Goal: Task Accomplishment & Management: Use online tool/utility

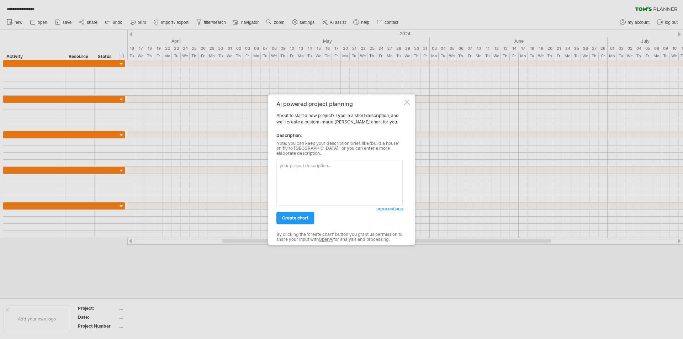
click at [345, 186] on textarea at bounding box center [339, 183] width 126 height 46
click at [382, 208] on span "more options" at bounding box center [389, 208] width 26 height 5
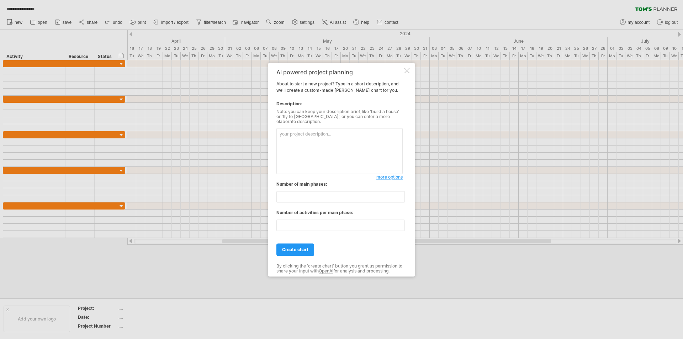
click at [335, 148] on textarea at bounding box center [339, 151] width 126 height 46
click at [330, 146] on textarea "專案名稱：D&G Microsite" at bounding box center [339, 151] width 126 height 46
click at [314, 155] on textarea "專案名稱：D&G Microsite 負責人員共 4 位，分別是 [PERSON_NAME], [PERSON_NAME], [PERSON_NAME]" at bounding box center [339, 151] width 126 height 46
click at [315, 145] on textarea "專案名稱：D&G Microsite 負責人員共 4 位，分別是 [PERSON_NAME], [PERSON_NAME], [PERSON_NAME] 專案…" at bounding box center [339, 151] width 126 height 46
click at [341, 152] on textarea "專案名稱：D&G Microsite 負責人員共 4 位，分別是 [PERSON_NAME], [PERSON_NAME], [PERSON_NAME] 專案…" at bounding box center [339, 151] width 126 height 46
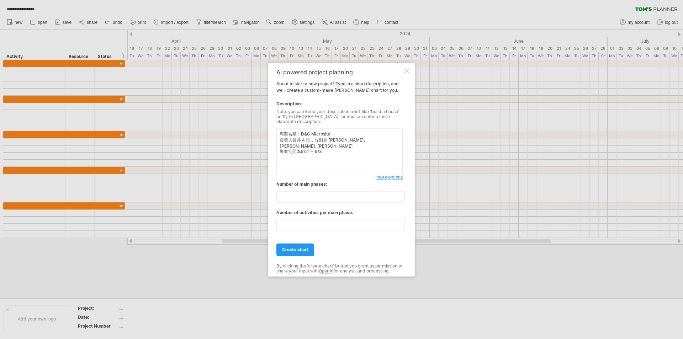
click at [317, 153] on textarea "專案名稱：D&G Microsite 負責人員共 4 位，分別是 [PERSON_NAME], [PERSON_NAME], [PERSON_NAME] 專案…" at bounding box center [339, 151] width 126 height 46
click at [327, 147] on textarea "專案名稱：D&G Microsite 負責人員共 4 位，分別是 [PERSON_NAME], [PERSON_NAME], [PERSON_NAME] 專案…" at bounding box center [339, 151] width 126 height 46
type textarea "專案名稱：D&G Microsite 負責人員共 4 位，分別是 [PERSON_NAME] 專案期間為8/21 ~ 9/3 其中 8/21 ~ 8/29 為…"
click at [303, 248] on span "create chart" at bounding box center [295, 249] width 26 height 5
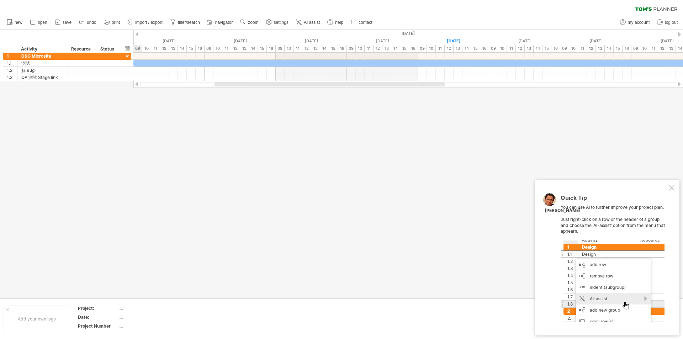
click at [673, 190] on div at bounding box center [672, 188] width 6 height 6
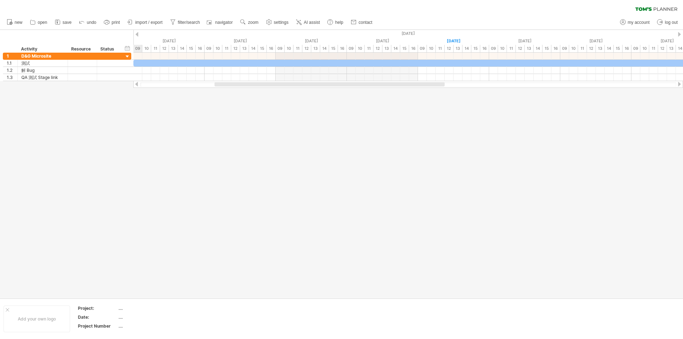
click at [457, 154] on div at bounding box center [341, 164] width 683 height 268
click at [404, 148] on div at bounding box center [341, 164] width 683 height 268
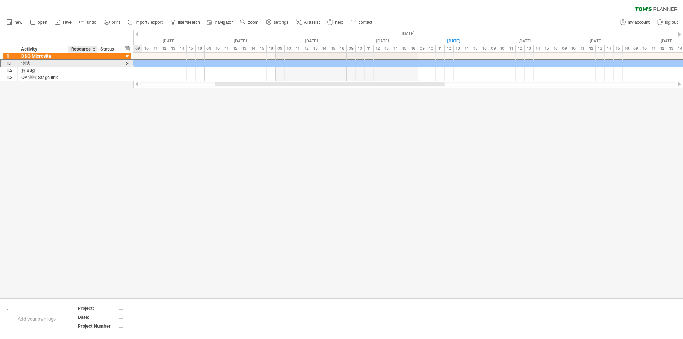
click at [87, 64] on div at bounding box center [82, 63] width 22 height 7
click at [79, 63] on div at bounding box center [82, 63] width 22 height 7
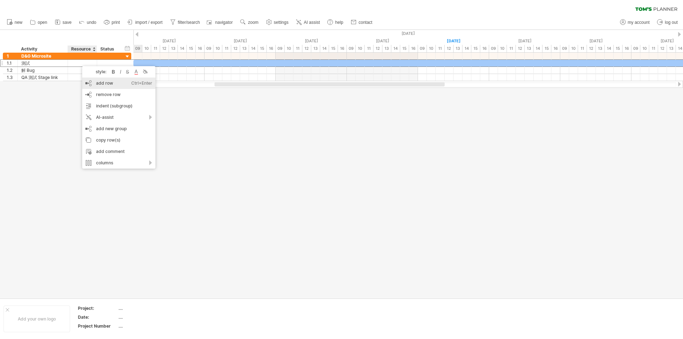
click at [102, 82] on div "add row Ctrl+Enter Cmd+Enter" at bounding box center [118, 83] width 73 height 11
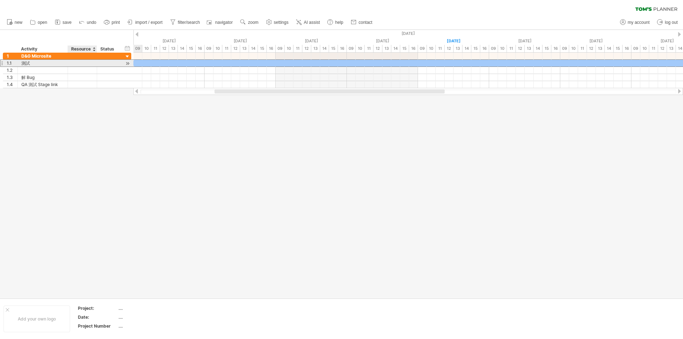
click at [75, 63] on div at bounding box center [82, 63] width 22 height 7
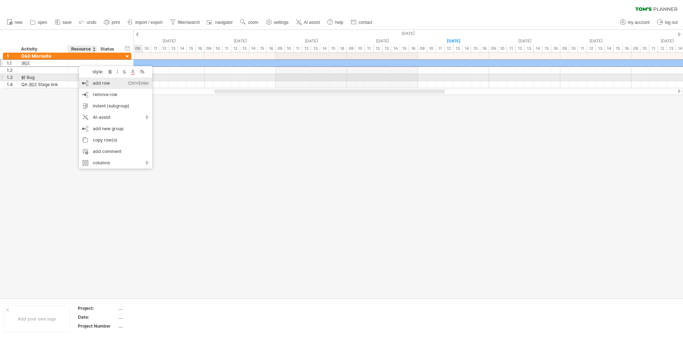
click at [103, 78] on div "add row Ctrl+Enter Cmd+Enter" at bounding box center [115, 83] width 73 height 11
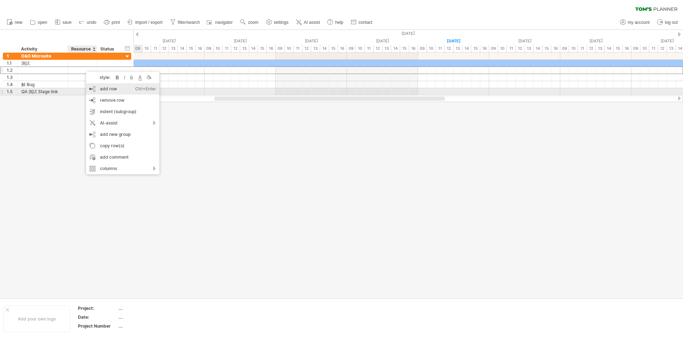
click at [109, 90] on div "add row Ctrl+Enter Cmd+Enter" at bounding box center [122, 88] width 73 height 11
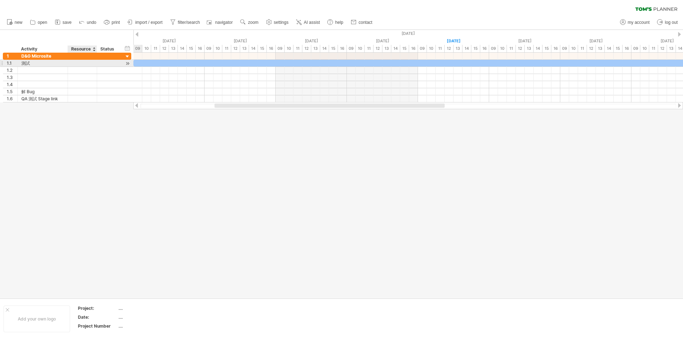
click at [74, 63] on div at bounding box center [82, 63] width 22 height 7
click at [74, 63] on input "text" at bounding box center [82, 63] width 22 height 7
type input "****"
click at [82, 64] on div "[PERSON_NAME]" at bounding box center [82, 63] width 22 height 7
click at [82, 64] on input "****" at bounding box center [82, 63] width 22 height 7
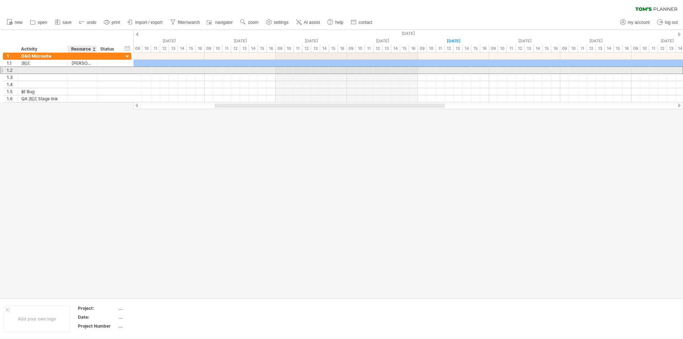
click at [85, 72] on div at bounding box center [82, 70] width 22 height 7
type input "*"
type input "*******"
type input "*****"
type input "******"
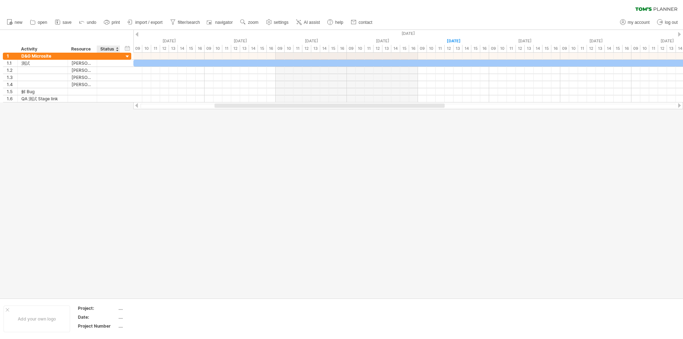
click at [120, 142] on div at bounding box center [341, 164] width 683 height 268
click at [112, 131] on div at bounding box center [341, 164] width 683 height 268
click at [182, 140] on div at bounding box center [341, 164] width 683 height 268
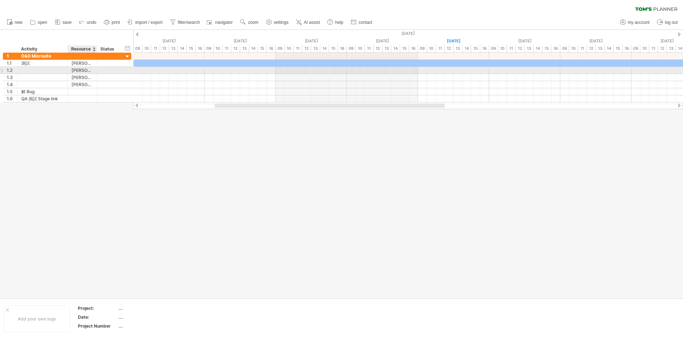
click at [86, 72] on div "[PERSON_NAME]" at bounding box center [82, 70] width 22 height 7
type input "*"
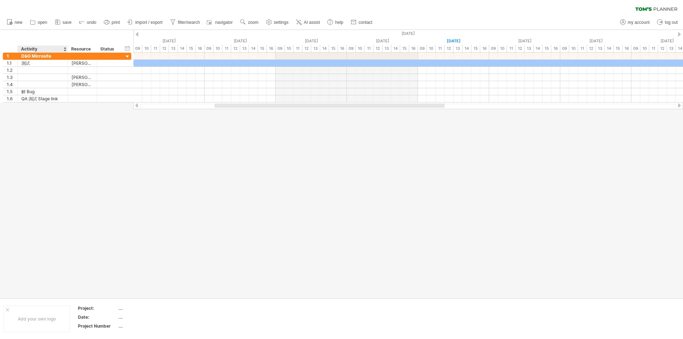
click at [51, 140] on div at bounding box center [341, 164] width 683 height 268
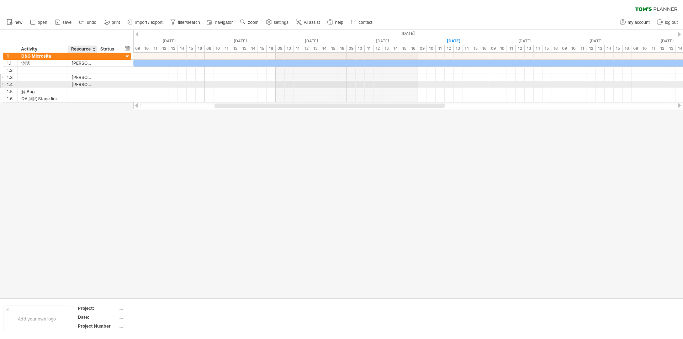
click at [82, 77] on div "[PERSON_NAME]" at bounding box center [82, 77] width 22 height 7
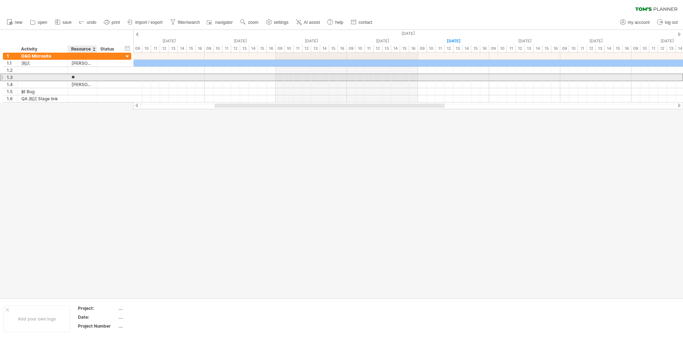
type input "*"
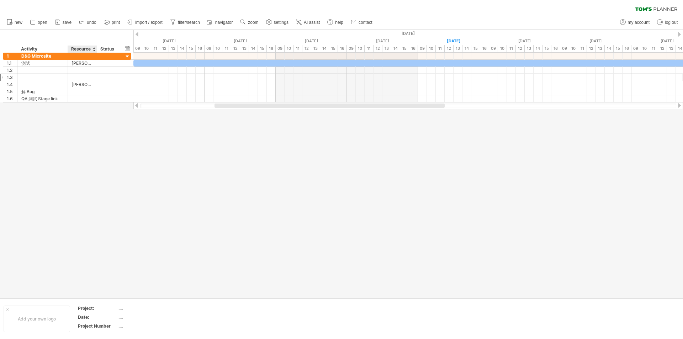
click at [79, 135] on div at bounding box center [341, 164] width 683 height 268
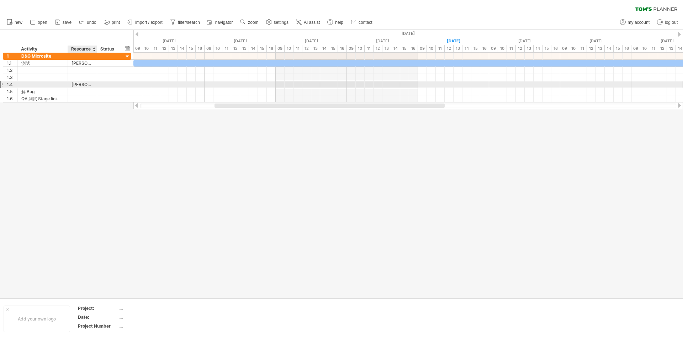
click at [83, 83] on div "[PERSON_NAME]" at bounding box center [82, 84] width 22 height 7
type input "*"
click at [83, 83] on input "*" at bounding box center [82, 84] width 22 height 7
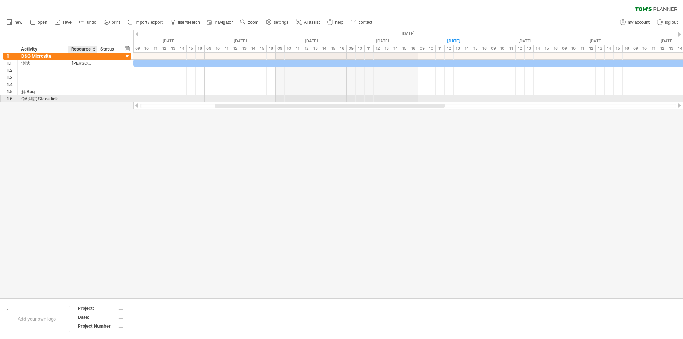
click at [72, 147] on div at bounding box center [341, 164] width 683 height 268
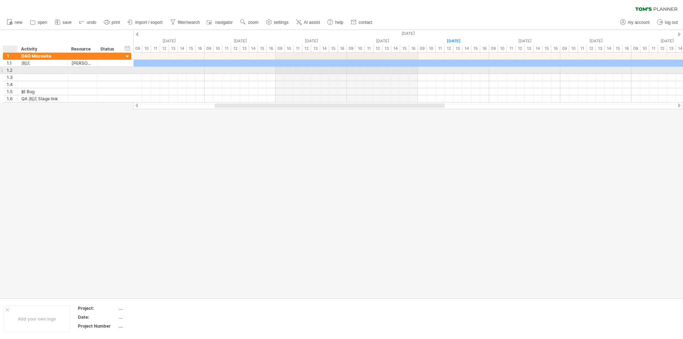
click at [11, 71] on div "1.2" at bounding box center [12, 70] width 11 height 7
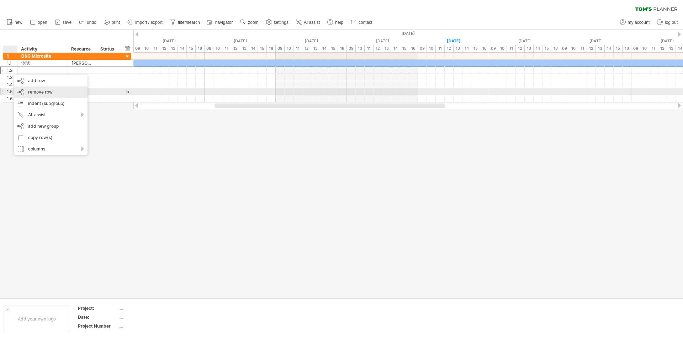
click at [58, 90] on div "remove row remove selected rows" at bounding box center [50, 91] width 73 height 11
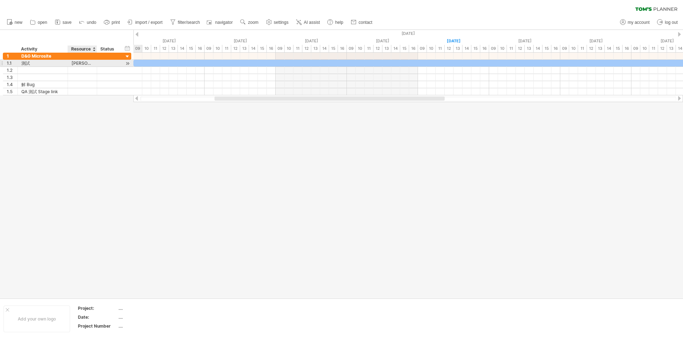
click at [85, 65] on div "[PERSON_NAME]" at bounding box center [82, 63] width 22 height 7
click at [85, 65] on input "****" at bounding box center [82, 63] width 22 height 7
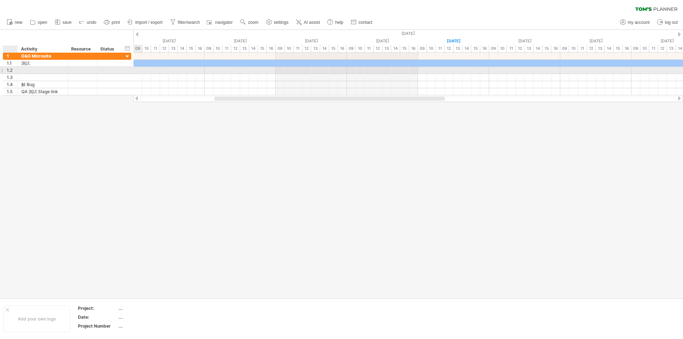
click at [11, 69] on div "1.2" at bounding box center [12, 70] width 11 height 7
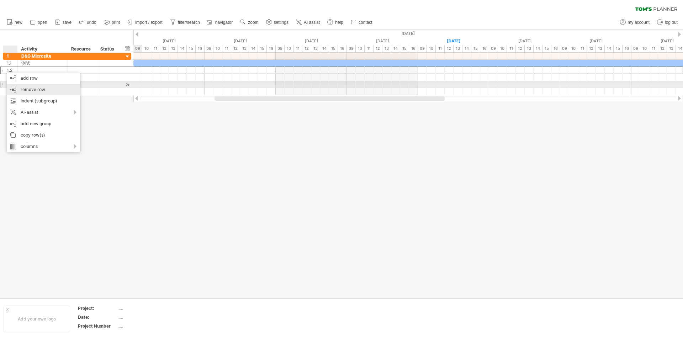
click at [49, 90] on div "remove row remove selected rows" at bounding box center [43, 89] width 73 height 11
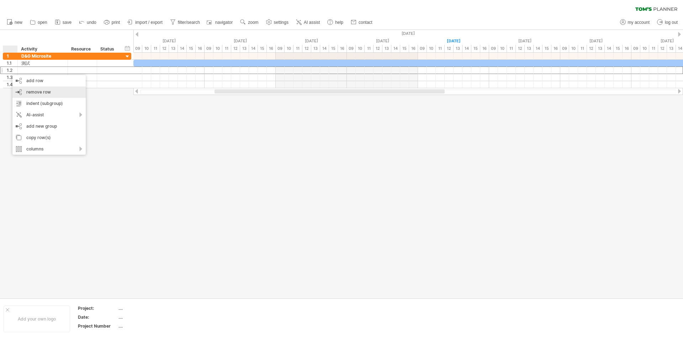
click at [49, 90] on span "remove row" at bounding box center [38, 91] width 25 height 5
click at [69, 111] on div at bounding box center [341, 164] width 683 height 268
click at [295, 144] on div at bounding box center [341, 164] width 683 height 268
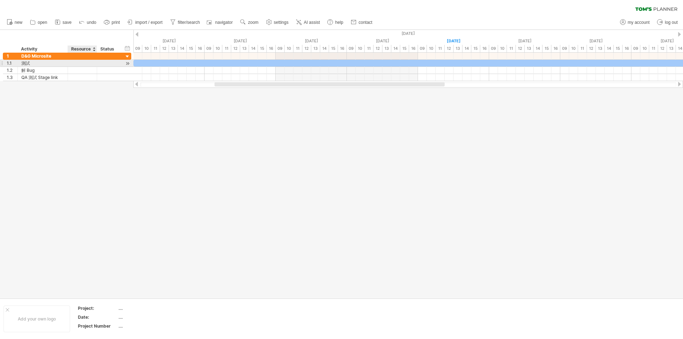
click at [80, 63] on div at bounding box center [82, 63] width 22 height 7
click at [134, 115] on div "AI-assist" at bounding box center [120, 117] width 73 height 11
click at [314, 126] on div at bounding box center [341, 164] width 683 height 268
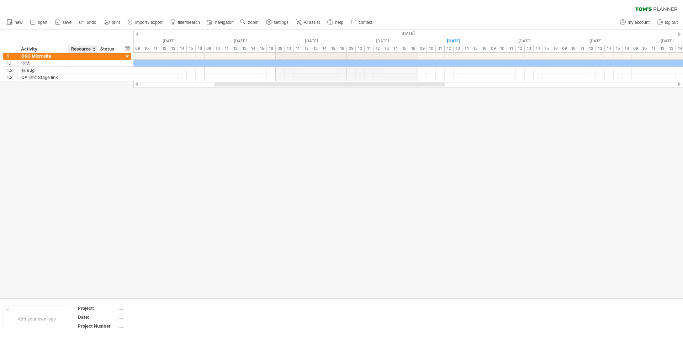
click at [314, 126] on div at bounding box center [341, 164] width 683 height 268
click at [255, 124] on div at bounding box center [341, 164] width 683 height 268
click at [147, 107] on div at bounding box center [341, 164] width 683 height 268
click at [471, 143] on div at bounding box center [341, 164] width 683 height 268
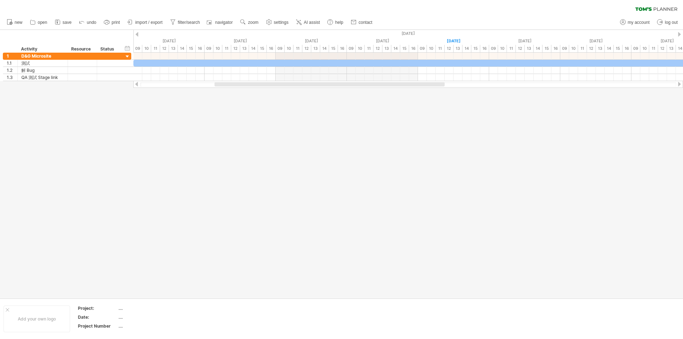
click at [415, 113] on div at bounding box center [341, 164] width 683 height 268
click at [328, 154] on div at bounding box center [341, 164] width 683 height 268
click at [274, 21] on span "settings" at bounding box center [281, 22] width 15 height 5
select select "*"
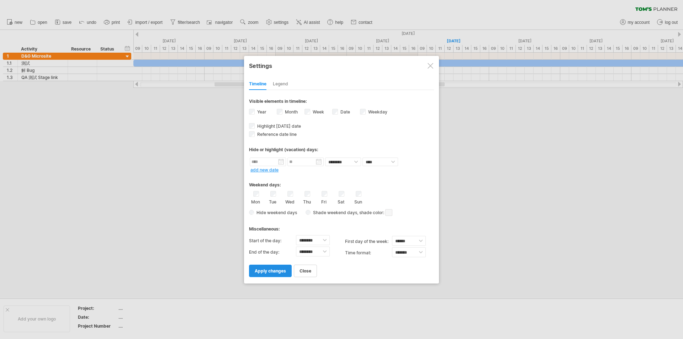
click at [277, 271] on span "apply changes" at bounding box center [270, 270] width 31 height 5
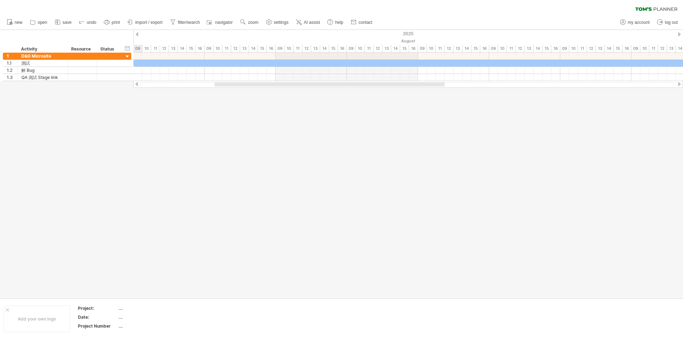
click at [297, 152] on div at bounding box center [341, 164] width 683 height 268
click at [294, 130] on div at bounding box center [341, 164] width 683 height 268
click at [280, 22] on span "settings" at bounding box center [281, 22] width 15 height 5
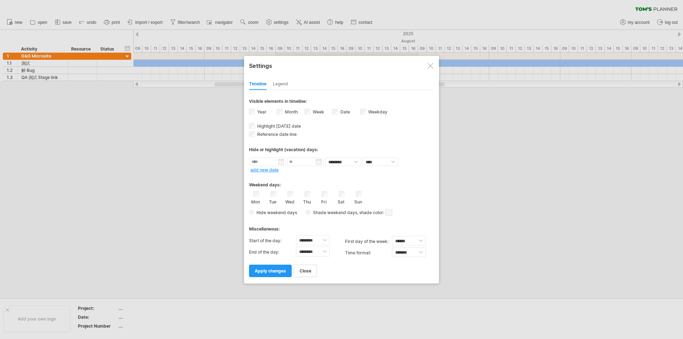
click at [287, 111] on label "Month" at bounding box center [290, 111] width 14 height 5
click at [261, 114] on label "Year" at bounding box center [261, 111] width 11 height 5
click at [293, 110] on label "Month" at bounding box center [290, 111] width 14 height 5
click at [274, 271] on span "apply changes" at bounding box center [270, 270] width 31 height 5
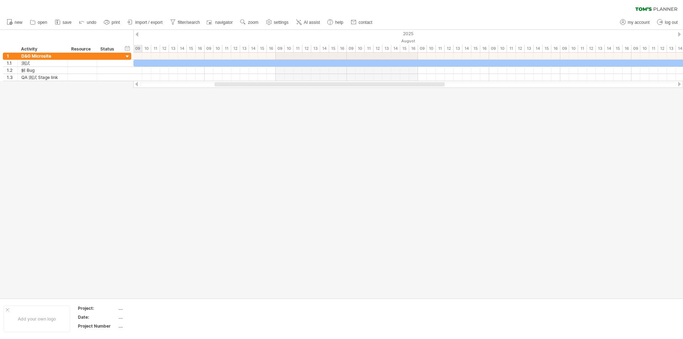
click at [303, 175] on div at bounding box center [341, 164] width 683 height 268
click at [279, 18] on link "settings" at bounding box center [277, 22] width 26 height 9
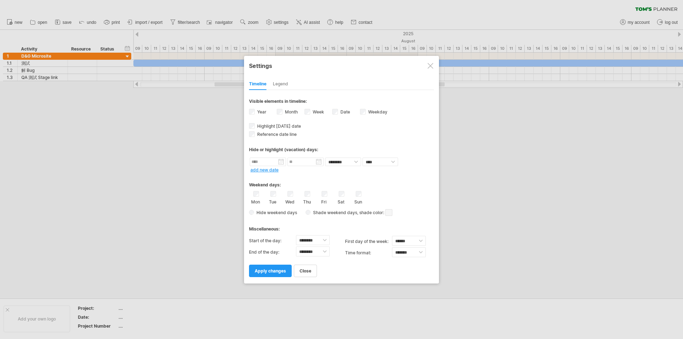
click at [264, 112] on label "Year" at bounding box center [261, 111] width 11 height 5
click at [310, 113] on div "Week visibility of weeknumbers Currently there is not enough space horizontally…" at bounding box center [318, 113] width 28 height 10
click at [269, 275] on link "apply changes" at bounding box center [270, 271] width 43 height 12
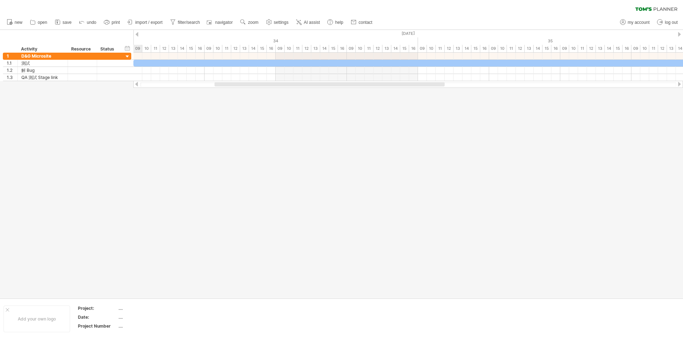
click at [338, 169] on div at bounding box center [341, 164] width 683 height 268
click at [276, 26] on link "settings" at bounding box center [277, 22] width 26 height 9
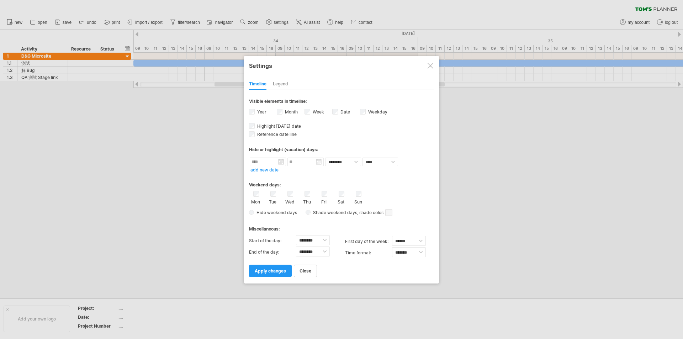
click at [314, 110] on label "Week visibility of weeknumbers Currently there is not enough space horizontally…" at bounding box center [317, 111] width 13 height 5
click at [273, 268] on span "apply changes" at bounding box center [270, 270] width 31 height 5
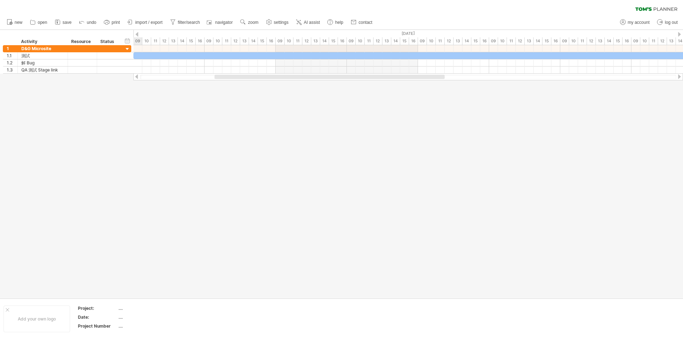
click at [302, 139] on div at bounding box center [341, 164] width 683 height 268
click at [275, 24] on span "settings" at bounding box center [281, 22] width 15 height 5
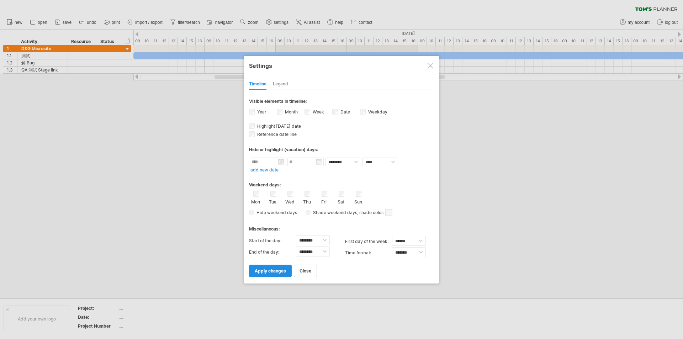
click at [277, 273] on span "apply changes" at bounding box center [270, 270] width 31 height 5
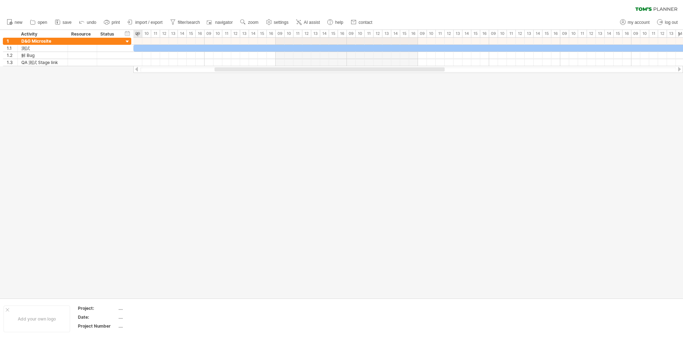
click at [327, 159] on div at bounding box center [341, 164] width 683 height 268
click at [277, 22] on span "settings" at bounding box center [281, 22] width 15 height 5
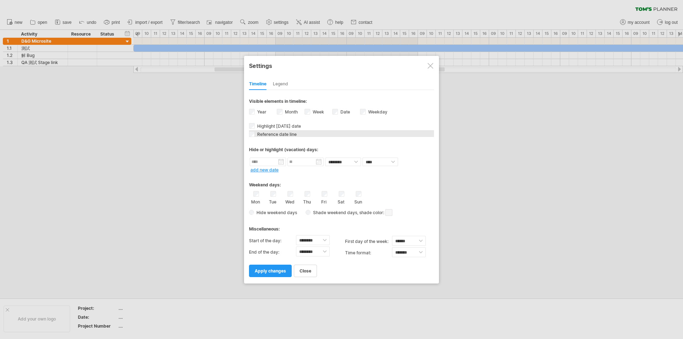
click at [332, 135] on div "Reference date line The reference dateline is a darker vertical line in the cha…" at bounding box center [341, 133] width 185 height 7
click at [272, 272] on span "apply changes" at bounding box center [270, 270] width 31 height 5
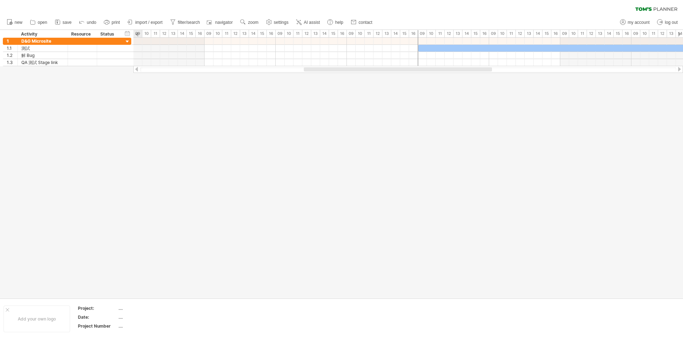
click at [292, 161] on div at bounding box center [341, 164] width 683 height 268
click at [303, 127] on div at bounding box center [341, 164] width 683 height 268
click at [307, 120] on div at bounding box center [341, 164] width 683 height 268
click at [314, 113] on div at bounding box center [341, 164] width 683 height 268
click at [274, 23] on span "settings" at bounding box center [281, 22] width 15 height 5
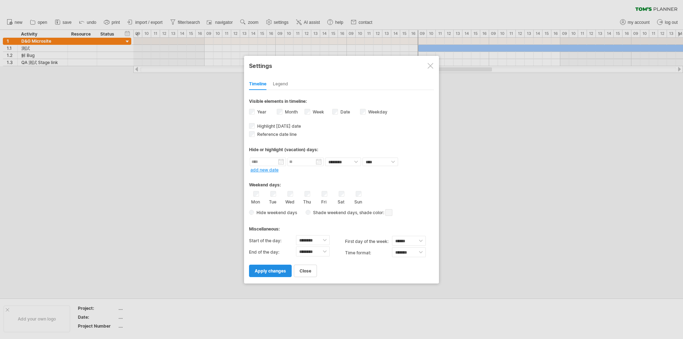
click at [274, 270] on span "apply changes" at bounding box center [270, 270] width 31 height 5
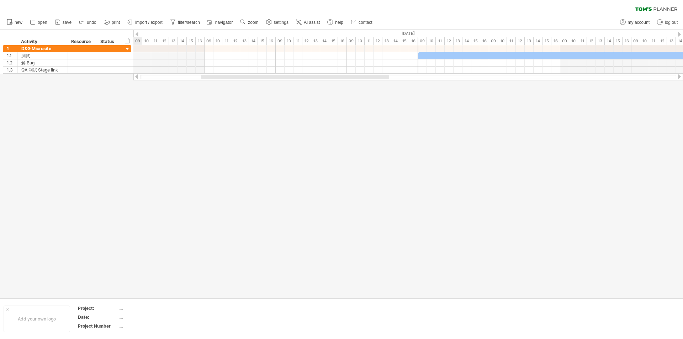
click at [283, 139] on div at bounding box center [341, 164] width 683 height 268
click at [281, 121] on div at bounding box center [341, 164] width 683 height 268
click at [280, 22] on span "settings" at bounding box center [281, 22] width 15 height 5
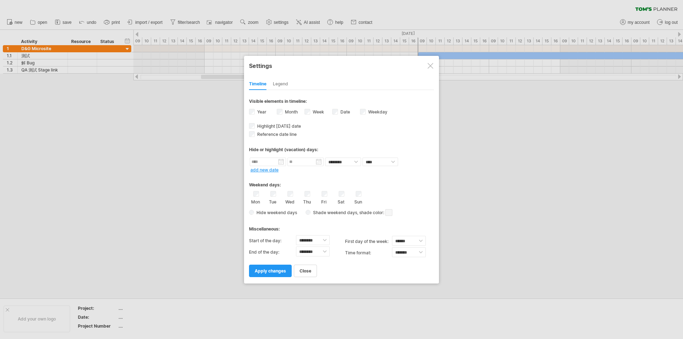
click at [367, 111] on label "Weekday visibility of weekday Currently there is not enough space horizontally …" at bounding box center [377, 111] width 21 height 5
click at [272, 270] on span "apply changes" at bounding box center [270, 270] width 31 height 5
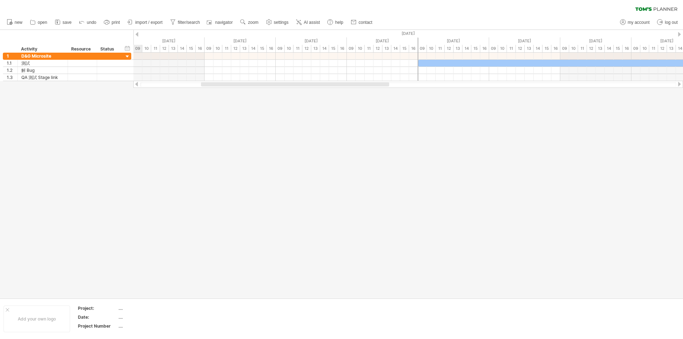
click at [321, 168] on div at bounding box center [341, 164] width 683 height 268
click at [317, 143] on div at bounding box center [341, 164] width 683 height 268
click at [280, 22] on span "settings" at bounding box center [281, 22] width 15 height 5
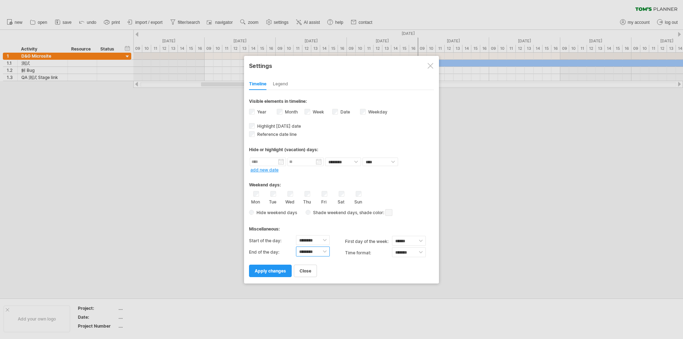
click at [323, 250] on select "******** ******** ******** ******** ******** ******** ******** ******** *******…" at bounding box center [313, 251] width 34 height 10
click at [296, 246] on select "******** ******** ******** ******** ******** ******** ******** ******** *******…" at bounding box center [313, 251] width 34 height 10
click at [391, 176] on div "Weekend days:" at bounding box center [341, 182] width 185 height 14
click at [394, 130] on div "Reference date line The reference dateline is a darker vertical line in the cha…" at bounding box center [341, 133] width 185 height 7
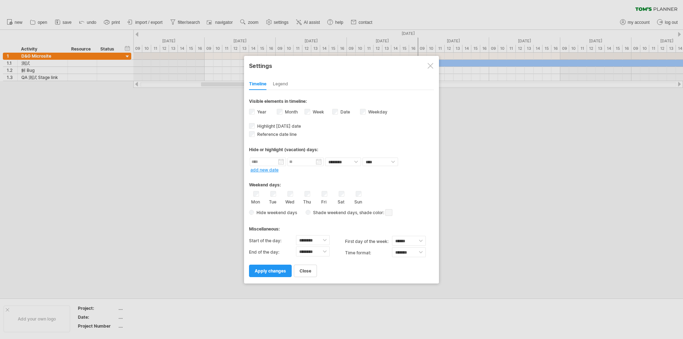
click at [361, 108] on div "Weekday visibility of weekday Currently there is not enough space horizontally …" at bounding box center [374, 113] width 28 height 10
click at [366, 112] on div "Weekday visibility of weekday Currently there is not enough space horizontally …" at bounding box center [374, 113] width 28 height 10
click at [252, 115] on div "Year" at bounding box center [263, 113] width 28 height 10
click at [251, 115] on div "Year" at bounding box center [263, 113] width 28 height 10
click at [280, 83] on div "Legend" at bounding box center [280, 84] width 15 height 11
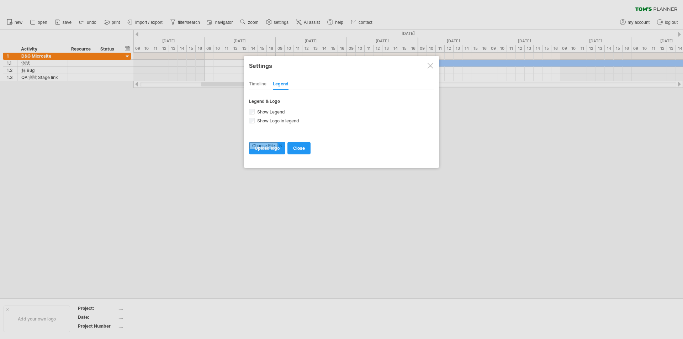
click at [265, 83] on div "Timeline" at bounding box center [257, 84] width 17 height 11
select select "**"
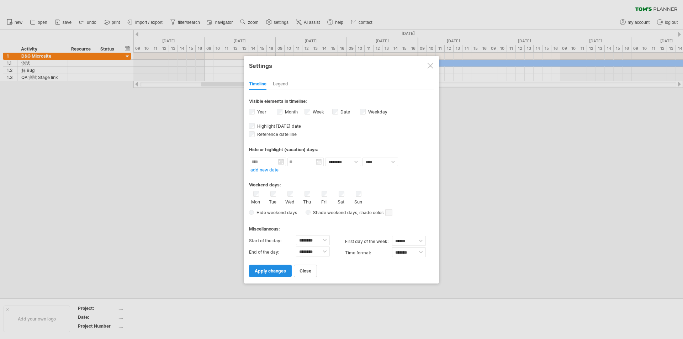
click at [276, 270] on span "apply changes" at bounding box center [270, 270] width 31 height 5
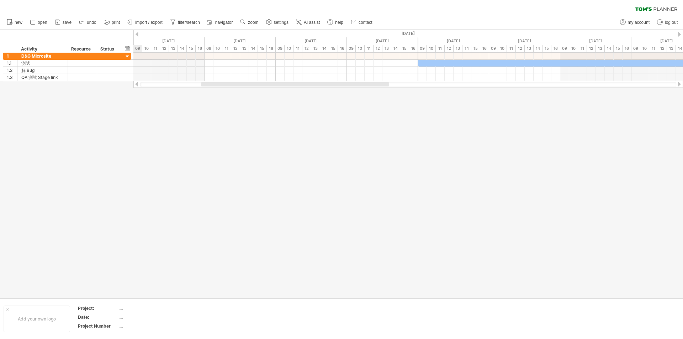
click at [299, 187] on div at bounding box center [341, 164] width 683 height 268
click at [291, 131] on div at bounding box center [341, 164] width 683 height 268
click at [273, 22] on link "settings" at bounding box center [277, 22] width 26 height 9
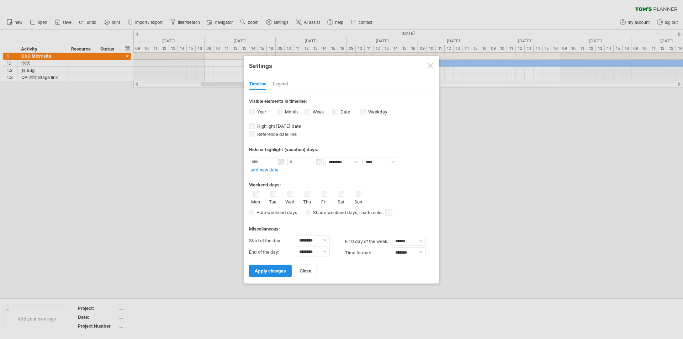
click at [265, 271] on span "apply changes" at bounding box center [270, 270] width 31 height 5
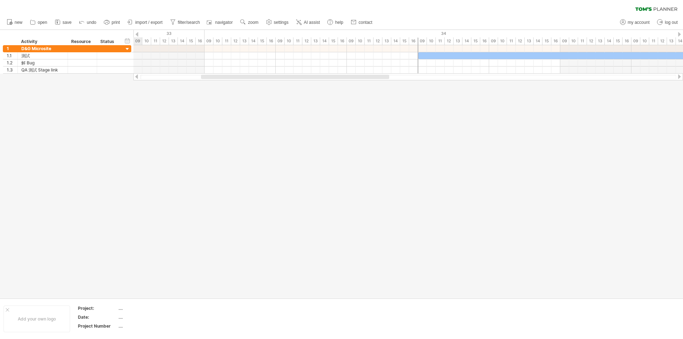
click at [288, 148] on div at bounding box center [341, 164] width 683 height 268
click at [271, 21] on use at bounding box center [268, 21] width 7 height 7
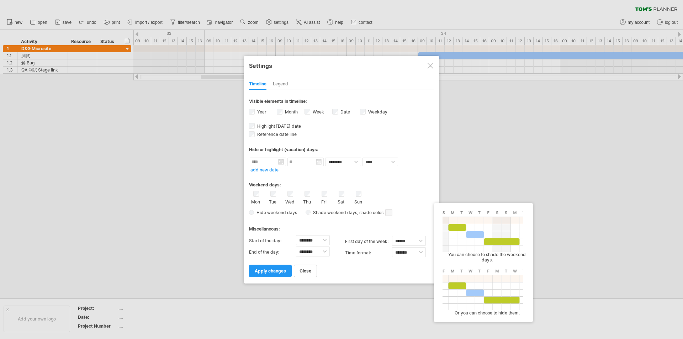
click at [254, 213] on span "Hide weekend days" at bounding box center [275, 212] width 43 height 5
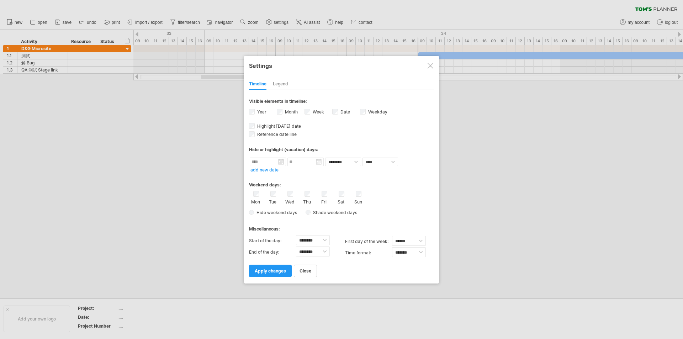
click at [340, 113] on label "Date visibility of date Currently there is not enough space horizontally to dis…" at bounding box center [344, 111] width 11 height 5
click at [275, 273] on link "apply changes" at bounding box center [270, 271] width 43 height 12
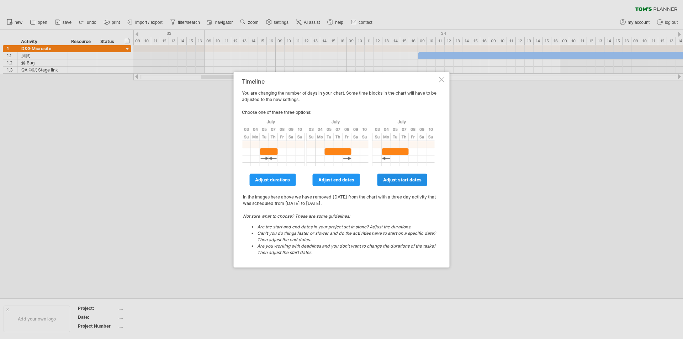
click at [407, 179] on span "adjust start dates" at bounding box center [402, 179] width 38 height 5
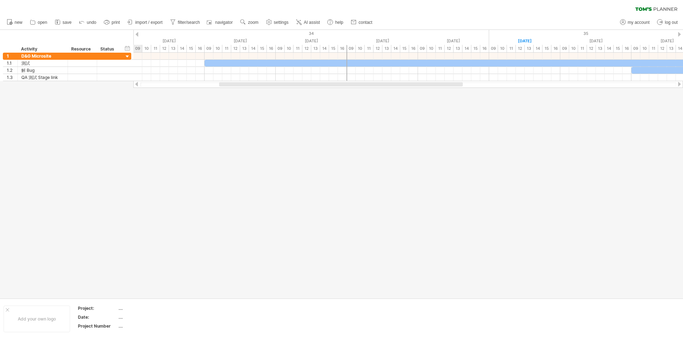
click at [314, 155] on div at bounding box center [341, 164] width 683 height 268
click at [153, 50] on div "11" at bounding box center [155, 48] width 9 height 7
click at [278, 19] on link "settings" at bounding box center [277, 22] width 26 height 9
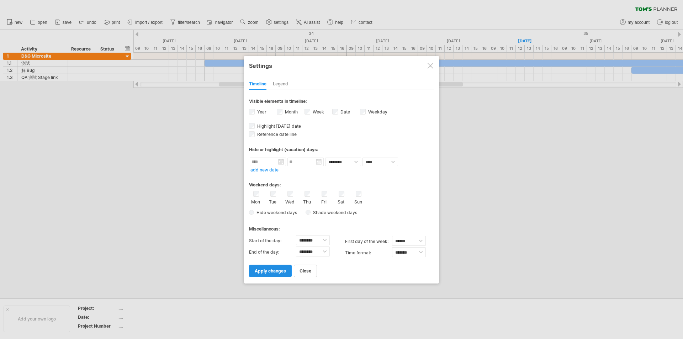
click at [283, 268] on span "apply changes" at bounding box center [270, 270] width 31 height 5
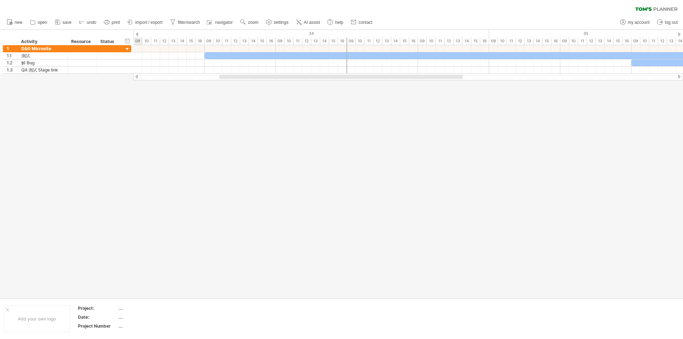
click at [293, 147] on div at bounding box center [341, 164] width 683 height 268
click at [284, 21] on span "settings" at bounding box center [281, 22] width 15 height 5
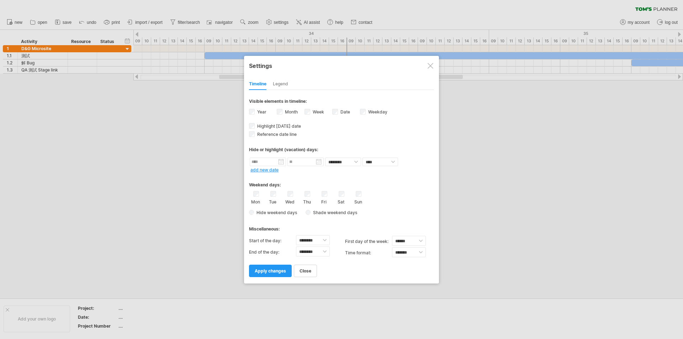
click at [283, 112] on label "Month" at bounding box center [290, 111] width 14 height 5
click at [255, 111] on div "Year" at bounding box center [263, 113] width 28 height 10
click at [363, 116] on div "Weekday visibility of weekday Currently there is not enough space horizontally …" at bounding box center [374, 113] width 28 height 10
click at [282, 271] on span "apply changes" at bounding box center [270, 270] width 31 height 5
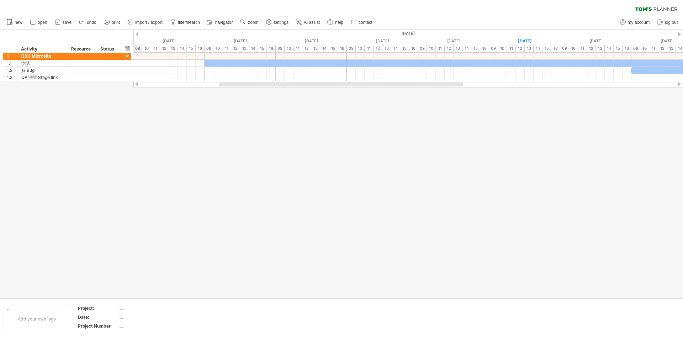
click at [340, 161] on div at bounding box center [341, 164] width 683 height 268
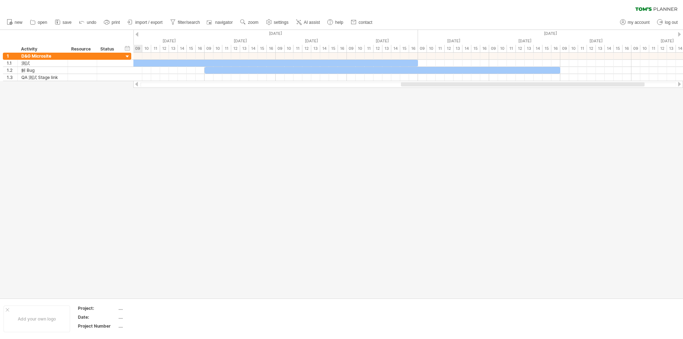
drag, startPoint x: 428, startPoint y: 84, endPoint x: 610, endPoint y: 99, distance: 182.3
click at [610, 99] on div "Trying to reach [DOMAIN_NAME] Connected again... 0% clear filter new 1" at bounding box center [341, 169] width 683 height 339
click at [537, 48] on div "14" at bounding box center [537, 48] width 9 height 7
drag, startPoint x: 451, startPoint y: 86, endPoint x: 425, endPoint y: 85, distance: 26.4
click at [425, 85] on div at bounding box center [408, 84] width 536 height 5
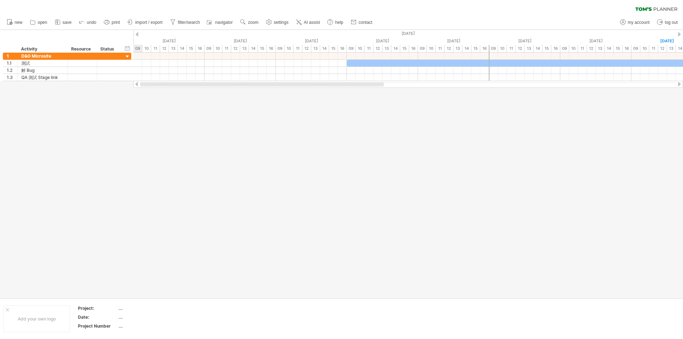
drag, startPoint x: 430, startPoint y: 82, endPoint x: 137, endPoint y: 112, distance: 294.2
click at [141, 111] on div "Trying to reach [DOMAIN_NAME] Connected again... 0% clear filter new 1" at bounding box center [341, 169] width 683 height 339
click at [228, 127] on div at bounding box center [341, 164] width 683 height 268
click at [258, 130] on div at bounding box center [341, 164] width 683 height 268
click at [127, 57] on div at bounding box center [127, 56] width 7 height 7
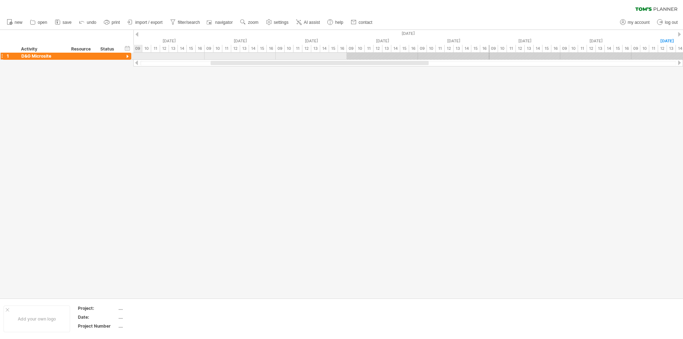
click at [127, 57] on div at bounding box center [127, 56] width 7 height 7
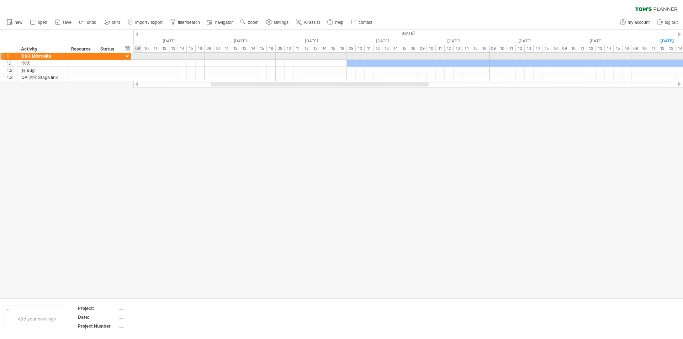
click at [127, 57] on div at bounding box center [127, 56] width 7 height 7
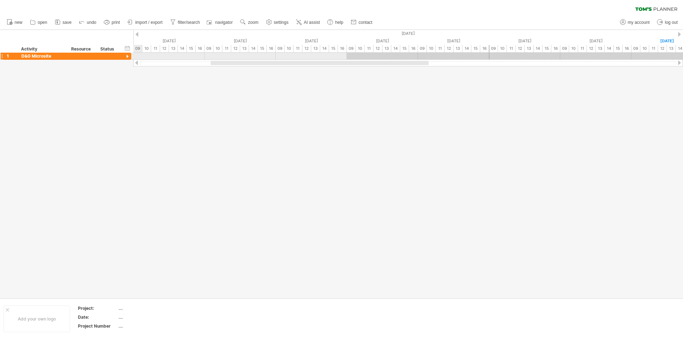
click at [127, 57] on div at bounding box center [127, 56] width 7 height 7
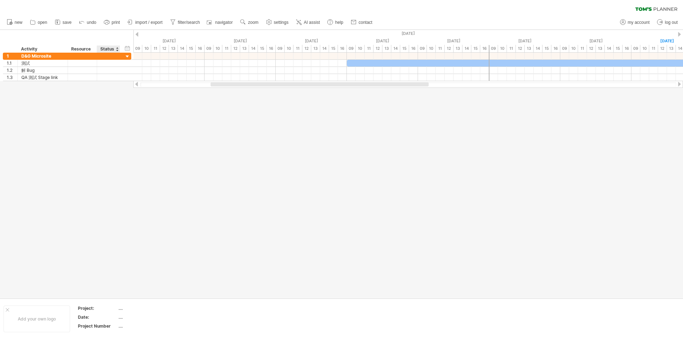
click at [117, 112] on div at bounding box center [341, 164] width 683 height 268
click at [79, 96] on div at bounding box center [341, 164] width 683 height 268
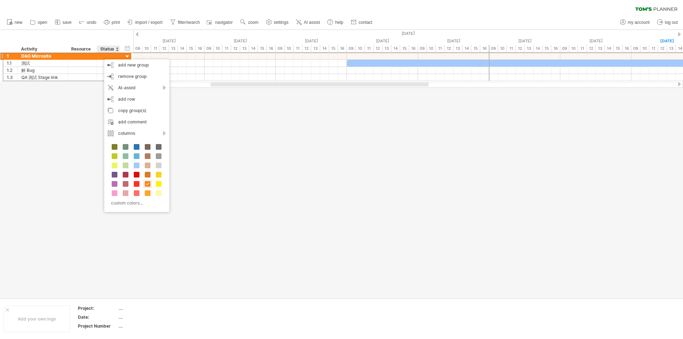
click at [375, 139] on div at bounding box center [341, 164] width 683 height 268
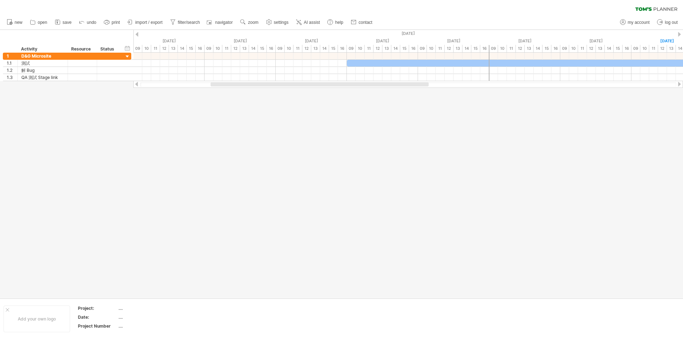
click at [225, 156] on div at bounding box center [341, 164] width 683 height 268
click at [173, 171] on div at bounding box center [341, 164] width 683 height 268
click at [234, 6] on div "clear filter reapply filter" at bounding box center [341, 7] width 683 height 15
click at [219, 25] on span "navigator" at bounding box center [223, 22] width 17 height 5
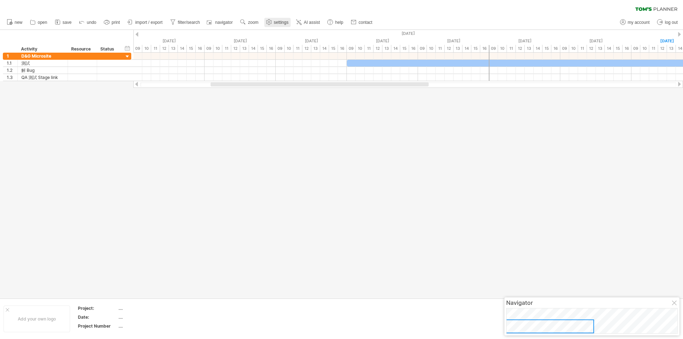
click at [278, 21] on span "settings" at bounding box center [281, 22] width 15 height 5
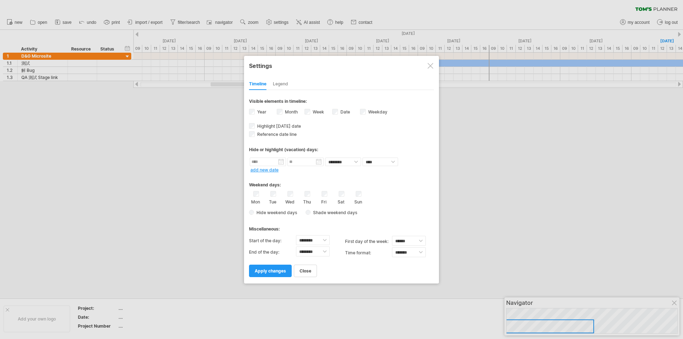
click at [286, 84] on div "Legend" at bounding box center [280, 84] width 15 height 11
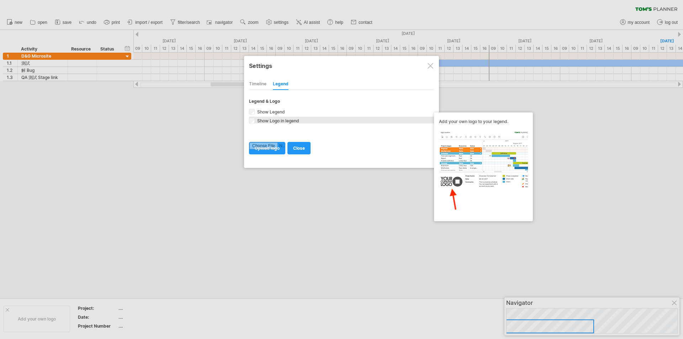
click at [260, 120] on span "Show Logo in legend" at bounding box center [277, 120] width 43 height 5
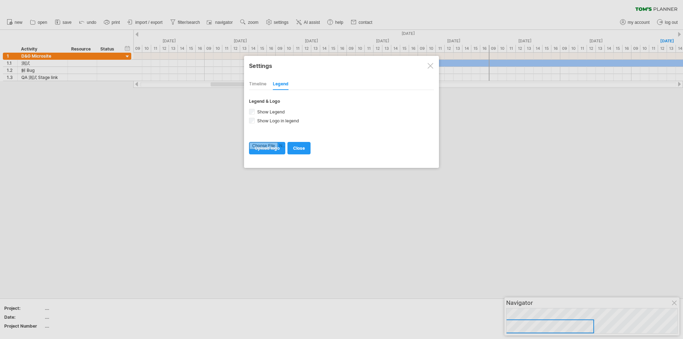
click at [262, 84] on div "Timeline" at bounding box center [257, 84] width 17 height 11
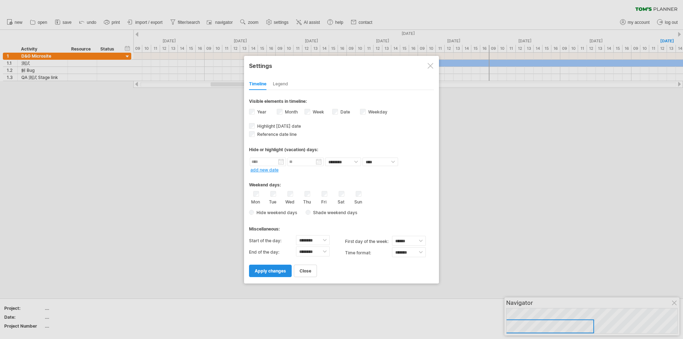
click at [261, 275] on link "apply changes" at bounding box center [270, 271] width 43 height 12
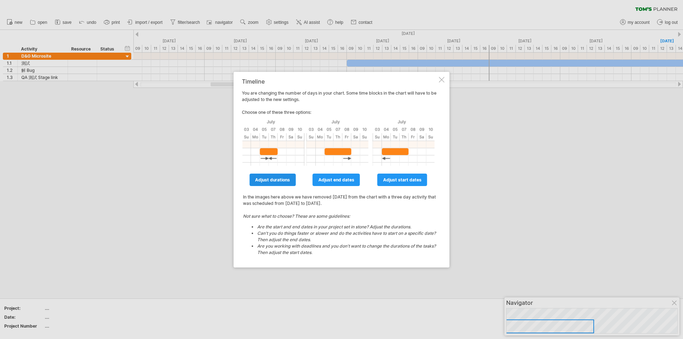
click at [281, 182] on link "adjust durations" at bounding box center [272, 180] width 46 height 12
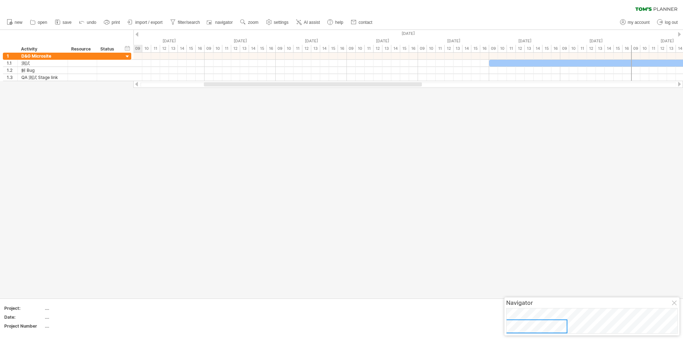
click at [301, 150] on div at bounding box center [341, 164] width 683 height 268
click at [200, 24] on span "filter/search" at bounding box center [189, 22] width 22 height 5
type input "**********"
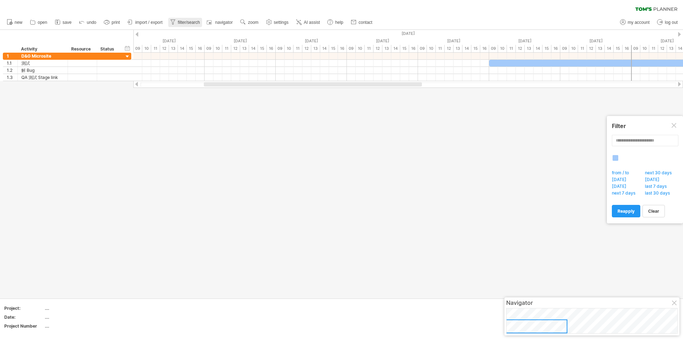
click at [200, 24] on span "filter/search" at bounding box center [189, 22] width 22 height 5
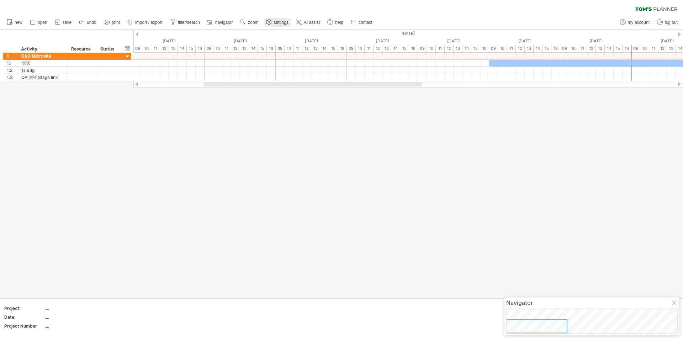
click at [282, 22] on span "settings" at bounding box center [281, 22] width 15 height 5
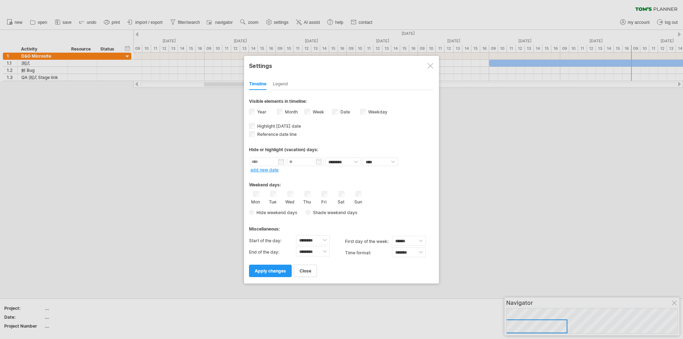
click at [354, 197] on div "Mon Tue Wed Thu Fri Sat Sun" at bounding box center [341, 198] width 185 height 14
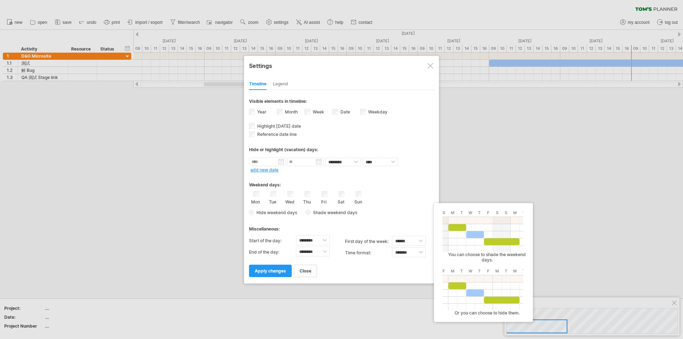
click at [323, 213] on span "Shade weekend days" at bounding box center [333, 212] width 47 height 5
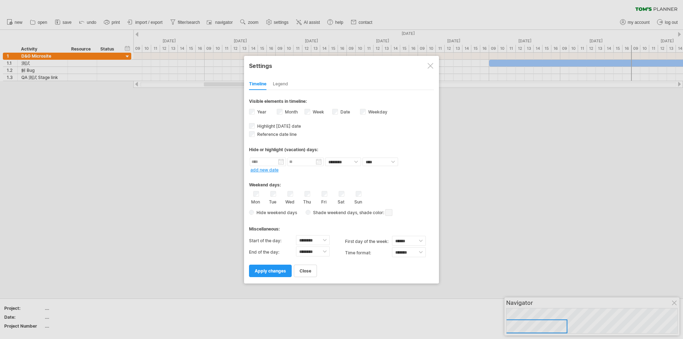
click at [389, 213] on span at bounding box center [388, 212] width 7 height 7
click at [436, 224] on span at bounding box center [437, 225] width 6 height 6
click at [398, 188] on div "Weekend days:" at bounding box center [341, 182] width 185 height 14
click at [389, 175] on div "Weekend days:" at bounding box center [341, 182] width 185 height 14
click at [313, 246] on select "******** ******** ******** ******** ******** ******** ******** ******** *******…" at bounding box center [313, 251] width 34 height 10
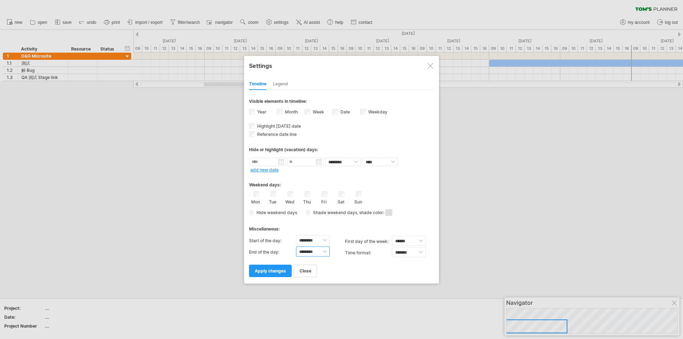
select select "**"
click at [296, 246] on select "******** ******** ******** ******** ******** ******** ******** ******** *******…" at bounding box center [313, 251] width 34 height 10
click at [398, 226] on div "Miscellaneous:" at bounding box center [341, 226] width 185 height 14
click at [265, 272] on span "apply changes" at bounding box center [270, 270] width 31 height 5
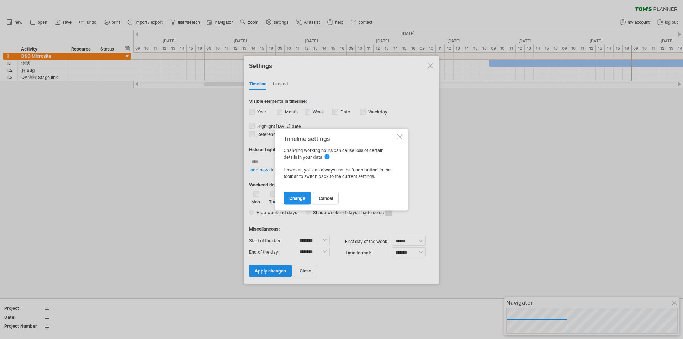
click at [304, 200] on span "change" at bounding box center [297, 197] width 16 height 5
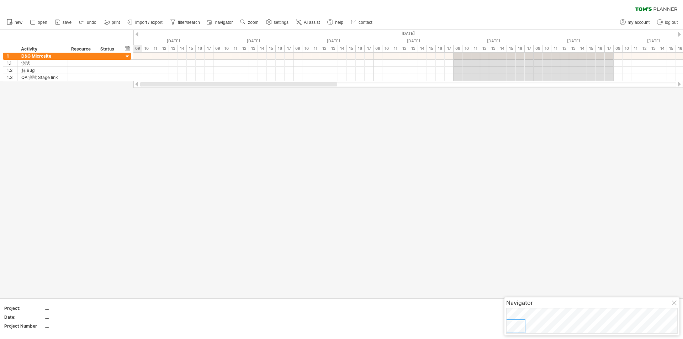
drag, startPoint x: 378, startPoint y: 84, endPoint x: 298, endPoint y: 143, distance: 99.2
click at [298, 143] on div "Trying to reach [DOMAIN_NAME] Connected again... 0% clear filter new 1" at bounding box center [341, 169] width 683 height 339
drag, startPoint x: 282, startPoint y: 191, endPoint x: 286, endPoint y: 249, distance: 57.7
click at [282, 196] on div at bounding box center [341, 164] width 683 height 268
click at [126, 58] on div at bounding box center [127, 56] width 7 height 7
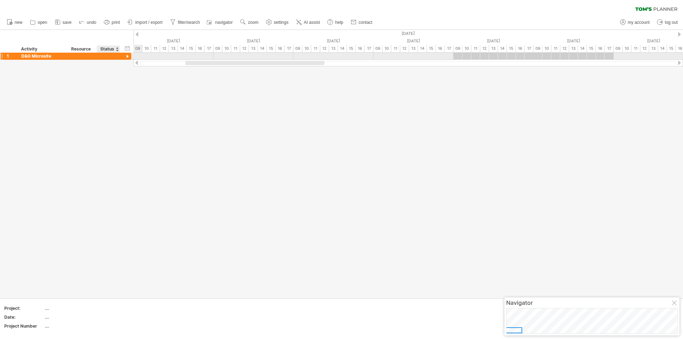
click at [126, 58] on div at bounding box center [127, 56] width 7 height 7
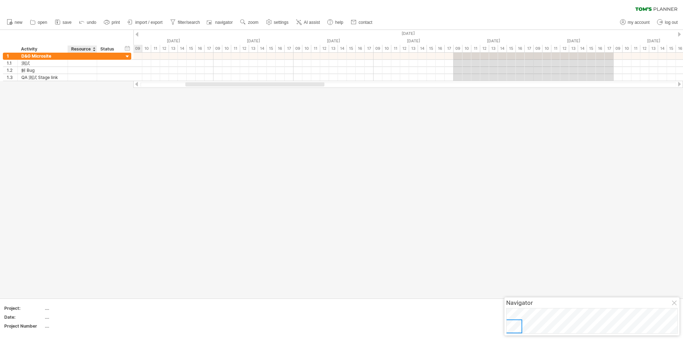
click at [99, 88] on div at bounding box center [341, 164] width 683 height 268
click at [17, 26] on link "new" at bounding box center [15, 22] width 20 height 9
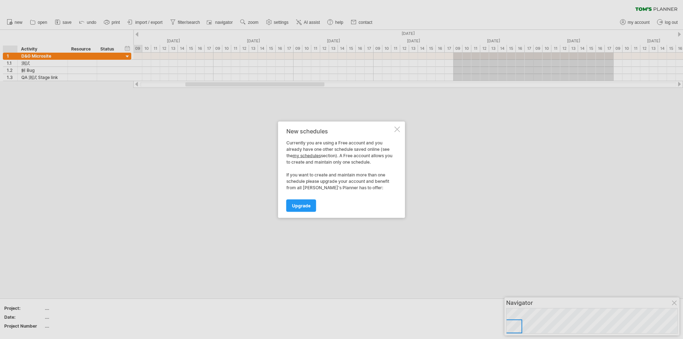
click at [397, 128] on div at bounding box center [397, 129] width 6 height 6
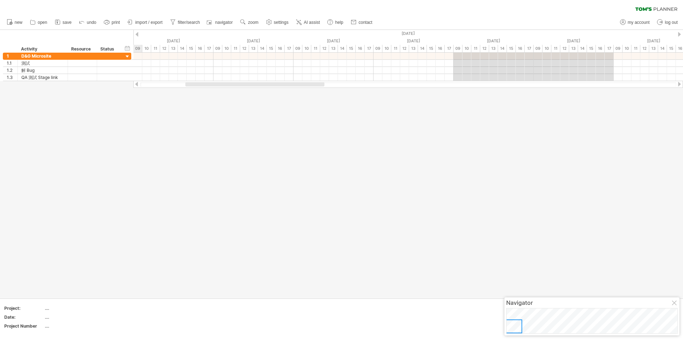
click at [328, 125] on div at bounding box center [341, 164] width 683 height 268
click at [277, 26] on link "settings" at bounding box center [277, 22] width 26 height 9
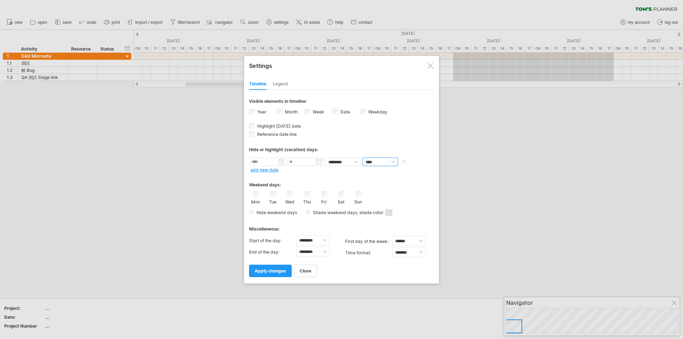
click at [393, 158] on select "**** *****" at bounding box center [380, 162] width 36 height 9
click at [402, 147] on div "Hide or highlight (vacation) days:" at bounding box center [341, 149] width 185 height 5
click at [392, 138] on div "**********" at bounding box center [341, 183] width 185 height 187
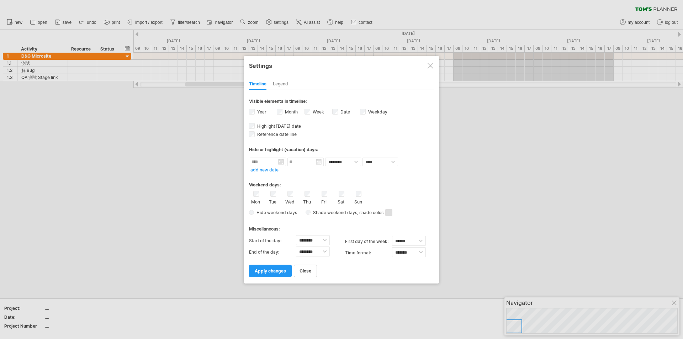
click at [392, 138] on div "**********" at bounding box center [341, 183] width 185 height 187
click at [411, 240] on select "****** ****** ********" at bounding box center [409, 241] width 34 height 10
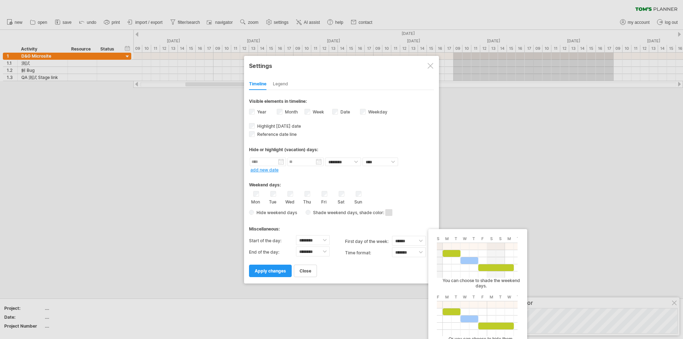
click at [417, 214] on div "Hide weekend days Shade weekend days , shade color: You can choose to shade the…" at bounding box center [341, 212] width 185 height 10
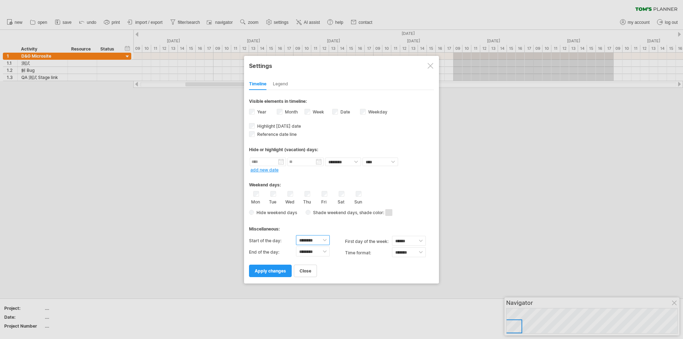
click at [322, 244] on select "******** ******** ******** ******** ******** ******** ******** ******** *******…" at bounding box center [313, 240] width 34 height 10
click at [403, 166] on div "from to repeat hide/color ******** ******** **** ***** add new date" at bounding box center [341, 164] width 185 height 15
click at [374, 111] on label "Weekday visibility of weekday Currently there is not enough space horizontally …" at bounding box center [377, 111] width 21 height 5
click at [376, 113] on label "Weekday visibility of weekday Currently there is not enough space horizontally …" at bounding box center [377, 111] width 21 height 5
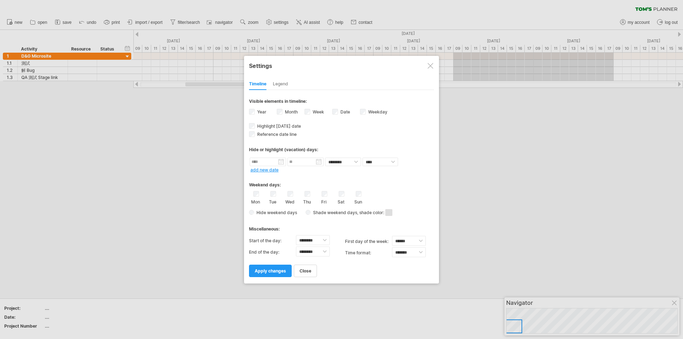
click at [376, 113] on label "Weekday visibility of weekday Currently there is not enough space horizontally …" at bounding box center [377, 111] width 21 height 5
click at [276, 277] on link "apply changes" at bounding box center [270, 271] width 43 height 12
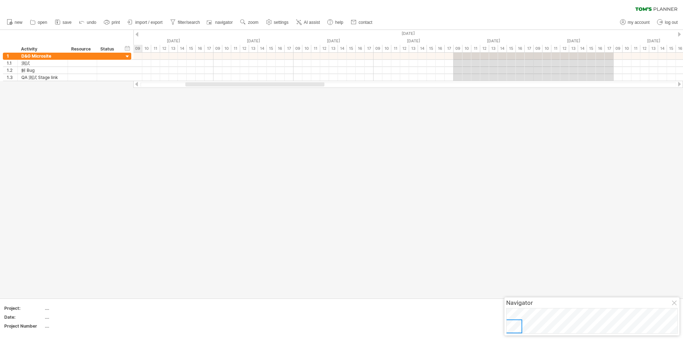
click at [326, 179] on div at bounding box center [341, 164] width 683 height 268
click at [137, 33] on div at bounding box center [137, 34] width 3 height 5
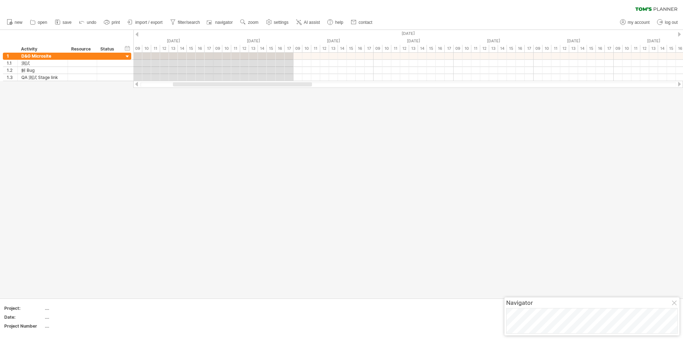
click at [293, 87] on div at bounding box center [407, 84] width 549 height 7
drag, startPoint x: 304, startPoint y: 82, endPoint x: 543, endPoint y: 83, distance: 239.0
click at [542, 83] on div at bounding box center [407, 84] width 549 height 7
click at [341, 24] on link "help" at bounding box center [335, 22] width 20 height 9
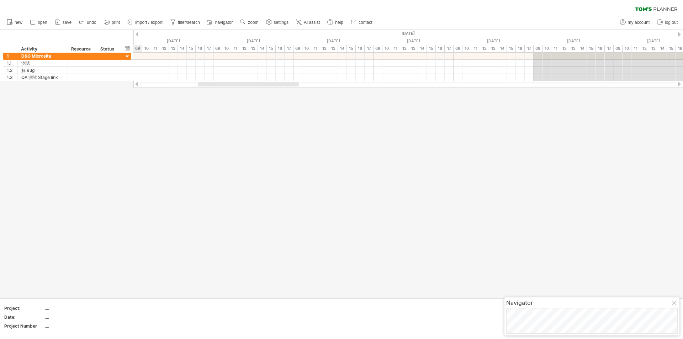
drag, startPoint x: 260, startPoint y: 82, endPoint x: 281, endPoint y: 109, distance: 33.9
click at [281, 109] on div "Trying to reach [DOMAIN_NAME] Connected again... 0% clear filter new 1" at bounding box center [341, 169] width 683 height 339
click at [286, 147] on div at bounding box center [341, 164] width 683 height 268
click at [332, 23] on use at bounding box center [329, 21] width 7 height 7
click at [127, 47] on div "hide start/end/duration show start/end/duration" at bounding box center [127, 47] width 7 height 7
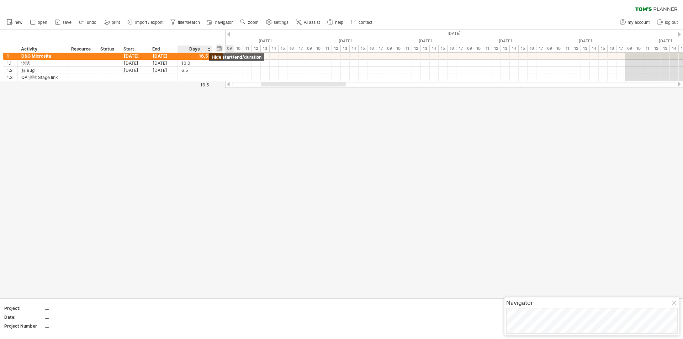
click at [222, 46] on div "hide start/end/duration show start/end/duration" at bounding box center [219, 47] width 7 height 7
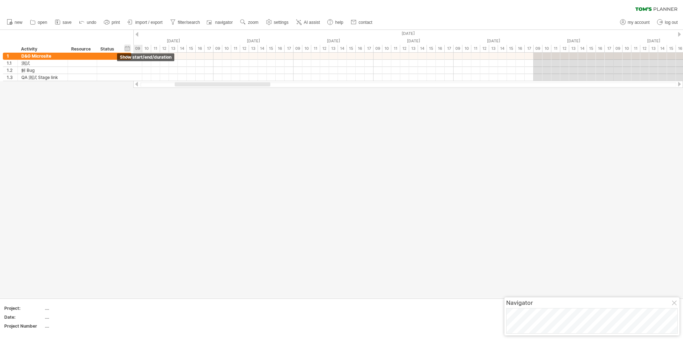
click at [130, 48] on div "hide start/end/duration show start/end/duration" at bounding box center [127, 47] width 7 height 7
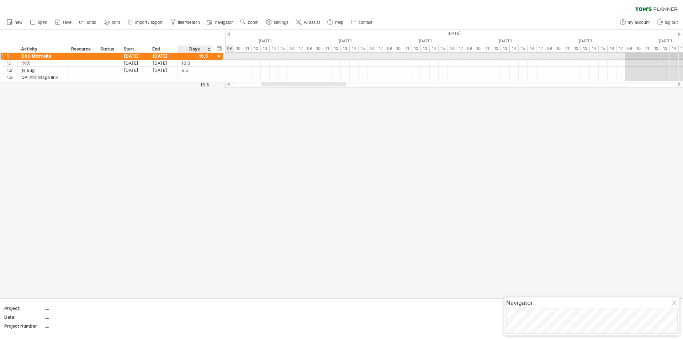
click at [218, 56] on div at bounding box center [219, 56] width 7 height 7
click at [200, 57] on div at bounding box center [194, 56] width 27 height 7
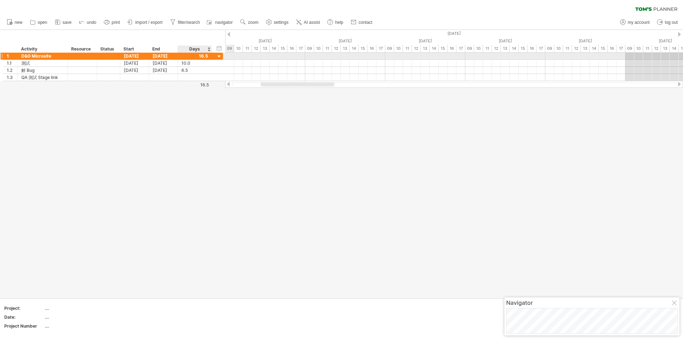
click at [209, 55] on div at bounding box center [211, 56] width 4 height 7
click at [206, 55] on div at bounding box center [194, 56] width 27 height 7
drag, startPoint x: 211, startPoint y: 50, endPoint x: 200, endPoint y: 50, distance: 11.0
click at [200, 50] on div at bounding box center [200, 49] width 2 height 7
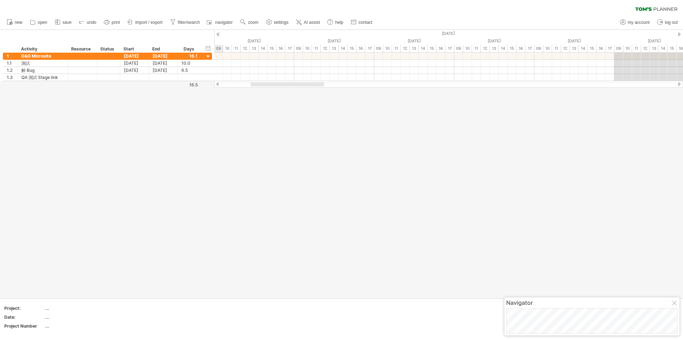
click at [206, 118] on div at bounding box center [341, 164] width 683 height 268
click at [207, 48] on div "hide start/end/duration show start/end/duration" at bounding box center [208, 47] width 7 height 7
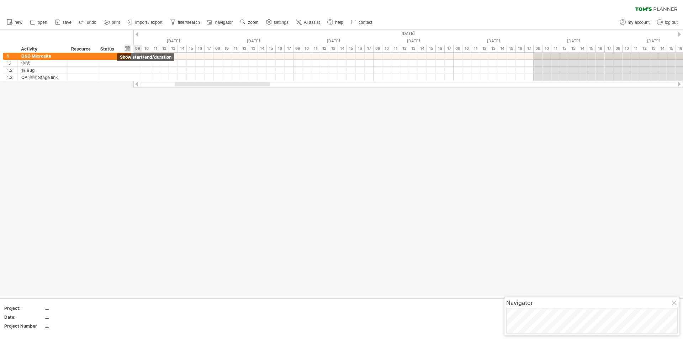
click at [126, 51] on div "hide start/end/duration show start/end/duration" at bounding box center [127, 47] width 7 height 7
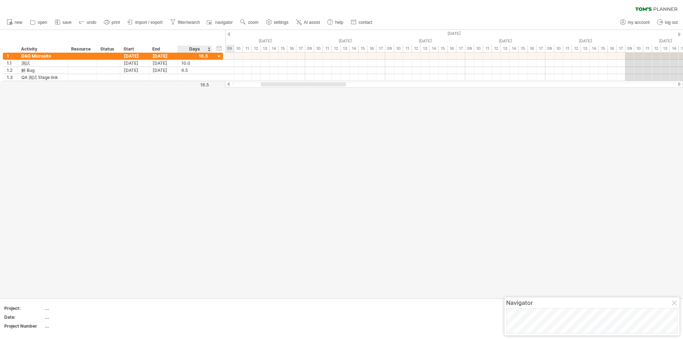
click at [184, 131] on div at bounding box center [341, 164] width 683 height 268
click at [106, 52] on div "Status" at bounding box center [108, 49] width 16 height 7
click at [126, 103] on div at bounding box center [341, 164] width 683 height 268
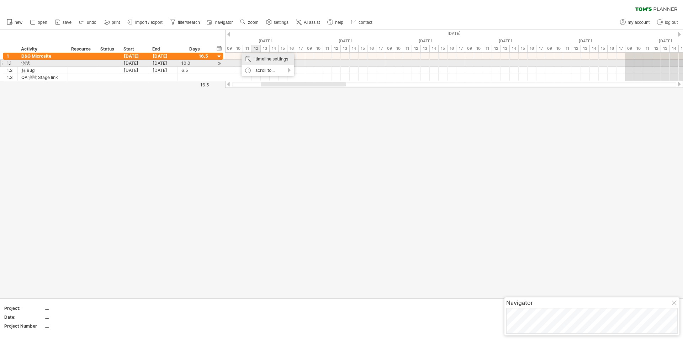
click at [280, 60] on div "timeline settings" at bounding box center [267, 58] width 53 height 11
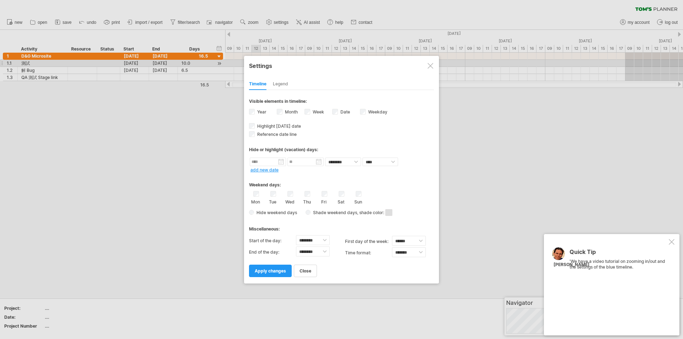
click at [613, 302] on div at bounding box center [610, 299] width 82 height 46
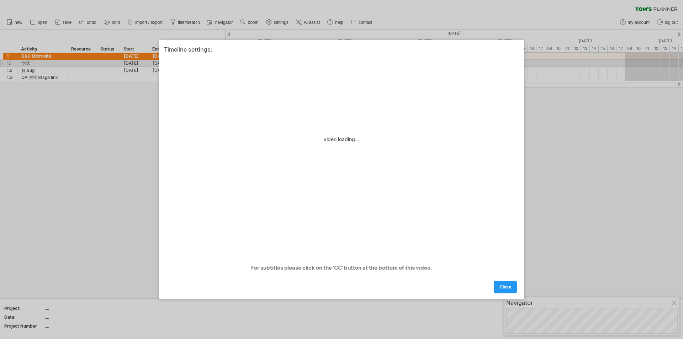
click at [441, 289] on div "close" at bounding box center [341, 284] width 355 height 18
click at [506, 283] on link "close" at bounding box center [505, 287] width 23 height 12
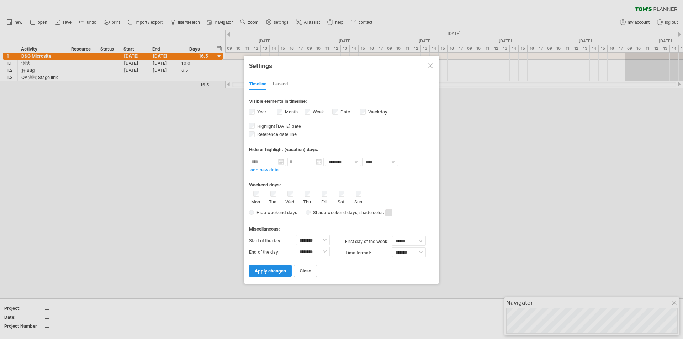
click at [275, 268] on span "apply changes" at bounding box center [270, 270] width 31 height 5
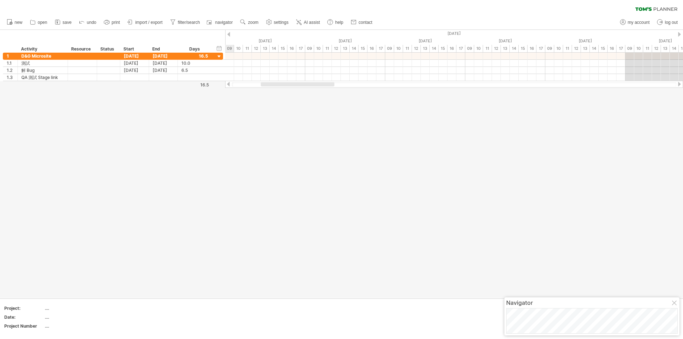
click at [293, 159] on div at bounding box center [341, 164] width 683 height 268
click at [255, 22] on span "zoom" at bounding box center [253, 22] width 10 height 5
click at [284, 54] on div "Day" at bounding box center [278, 53] width 39 height 11
click at [255, 133] on div at bounding box center [341, 164] width 683 height 268
click at [249, 24] on span "zoom" at bounding box center [253, 22] width 10 height 5
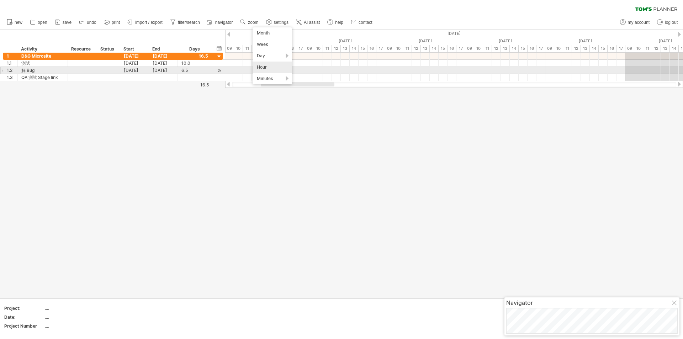
click at [274, 69] on div "Hour" at bounding box center [272, 67] width 39 height 11
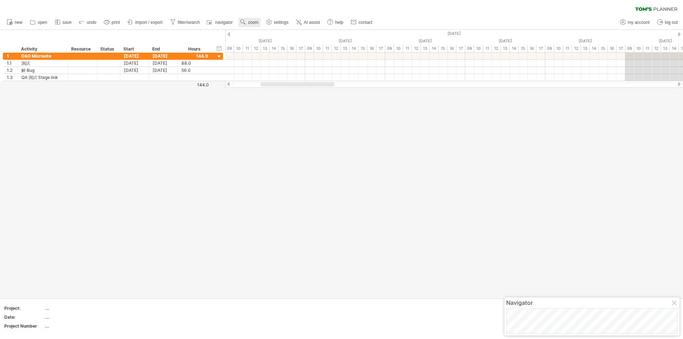
click at [255, 26] on link "zoom" at bounding box center [249, 22] width 22 height 9
click at [274, 57] on div "Day" at bounding box center [277, 57] width 39 height 11
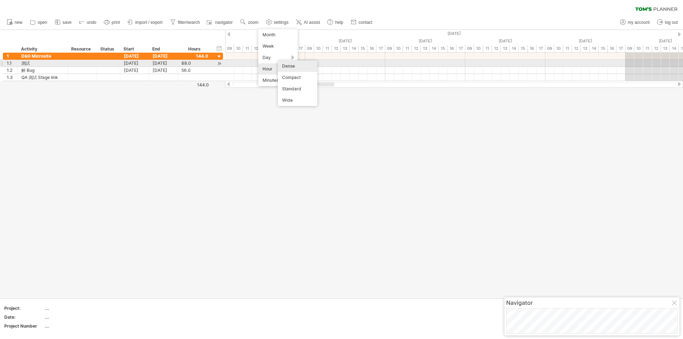
click at [288, 65] on div "Dense" at bounding box center [297, 65] width 39 height 11
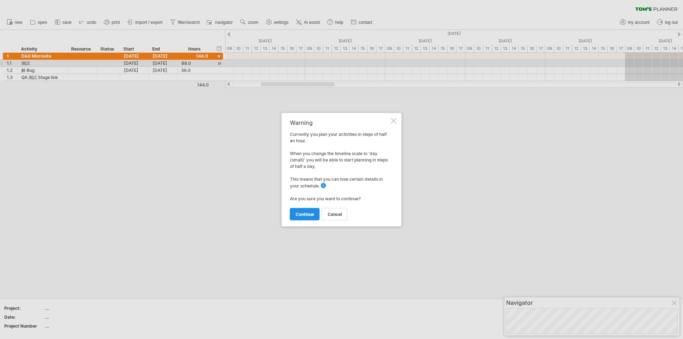
click at [304, 213] on span "continue" at bounding box center [305, 213] width 18 height 5
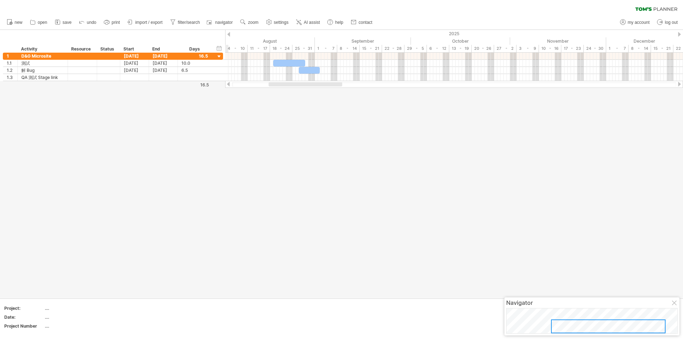
click at [322, 142] on div at bounding box center [341, 164] width 683 height 268
click at [325, 130] on div at bounding box center [341, 164] width 683 height 268
click at [302, 97] on div at bounding box center [341, 164] width 683 height 268
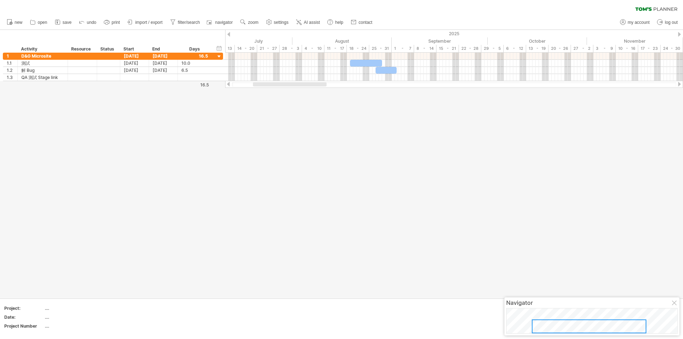
drag, startPoint x: 316, startPoint y: 84, endPoint x: 300, endPoint y: 85, distance: 15.7
click at [300, 85] on div at bounding box center [290, 84] width 74 height 4
click at [250, 22] on span "zoom" at bounding box center [253, 22] width 10 height 5
click at [277, 54] on div "Day" at bounding box center [272, 53] width 39 height 11
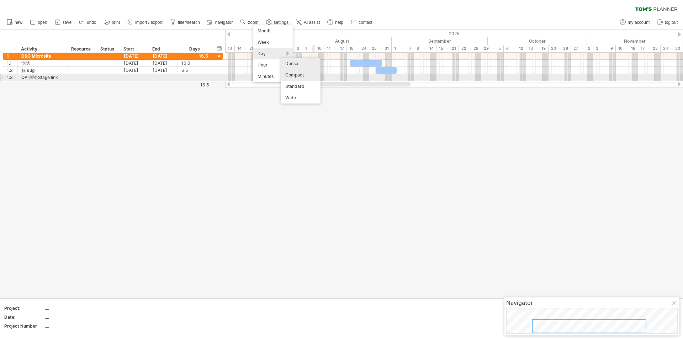
click at [315, 76] on div "Compact" at bounding box center [300, 74] width 39 height 11
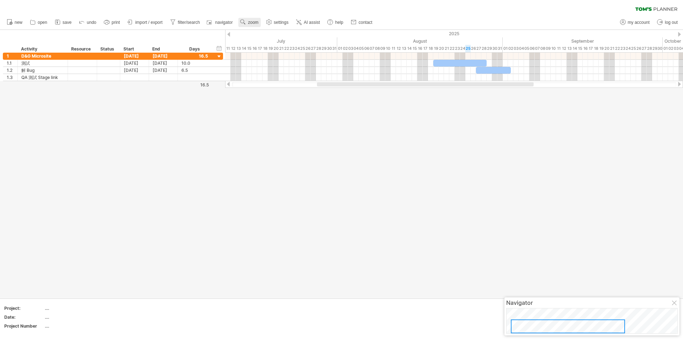
click at [243, 23] on use at bounding box center [242, 21] width 7 height 7
click at [266, 56] on div "Day" at bounding box center [265, 55] width 39 height 11
click at [297, 91] on div "Standard" at bounding box center [289, 87] width 39 height 11
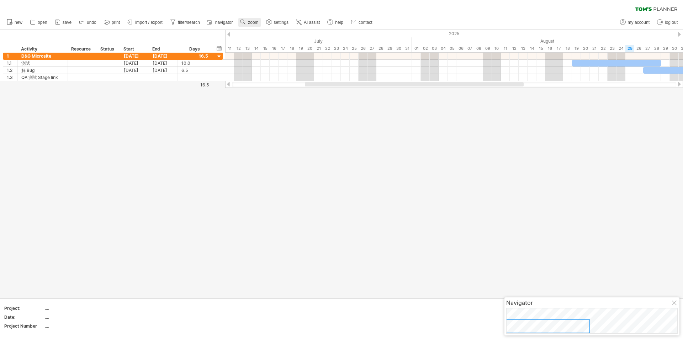
click at [251, 22] on span "zoom" at bounding box center [253, 22] width 10 height 5
click at [272, 43] on div "Week" at bounding box center [273, 42] width 39 height 11
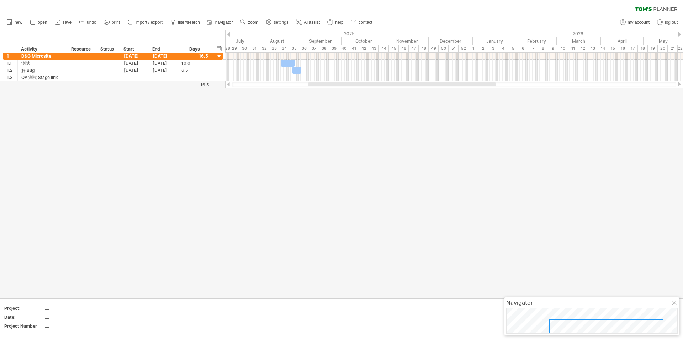
click at [314, 98] on div at bounding box center [341, 164] width 683 height 268
click at [248, 26] on link "zoom" at bounding box center [249, 22] width 22 height 9
click at [273, 37] on div "Month" at bounding box center [271, 34] width 39 height 11
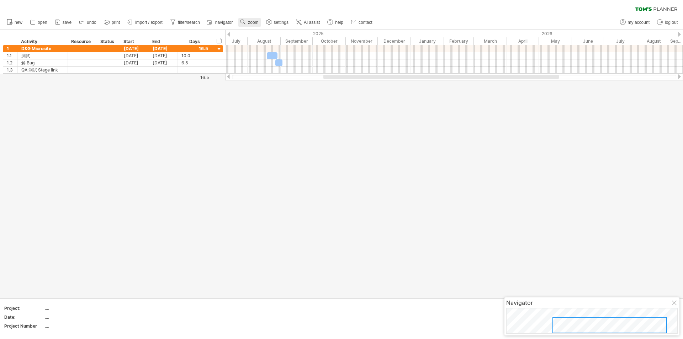
click at [255, 22] on span "zoom" at bounding box center [253, 22] width 10 height 5
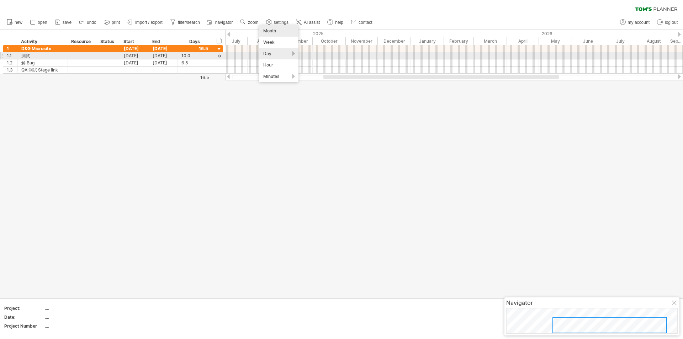
click at [277, 53] on div "Day" at bounding box center [278, 53] width 39 height 11
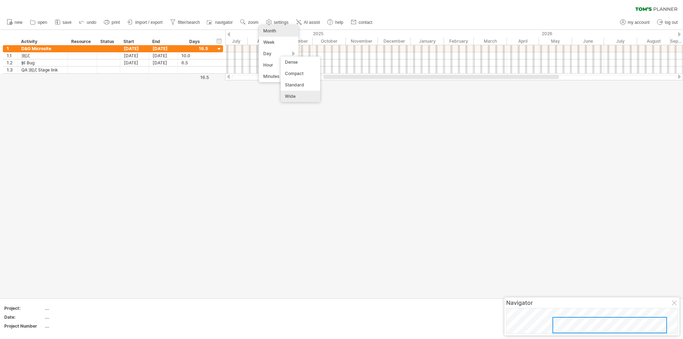
click at [302, 94] on div "Wide" at bounding box center [300, 96] width 39 height 11
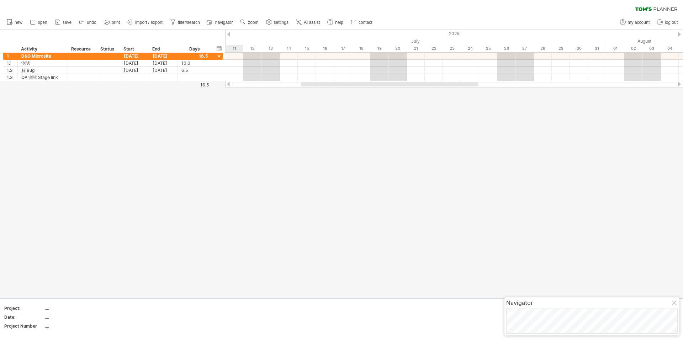
click at [302, 94] on div at bounding box center [341, 164] width 683 height 268
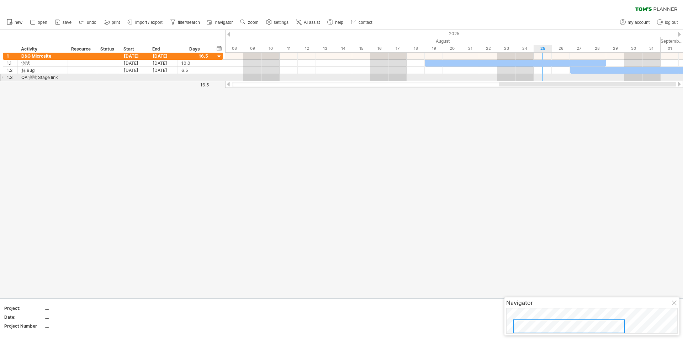
drag, startPoint x: 337, startPoint y: 83, endPoint x: 556, endPoint y: 79, distance: 219.1
click at [556, 79] on div "Trying to reach [DOMAIN_NAME] Connected again... 0% clear filter new 1" at bounding box center [341, 169] width 683 height 339
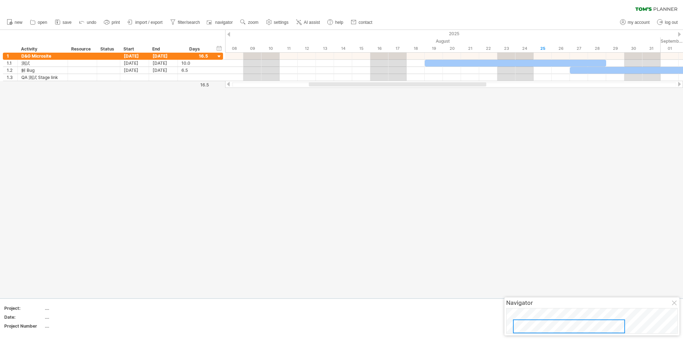
click at [412, 112] on div at bounding box center [341, 164] width 683 height 268
click at [412, 116] on div at bounding box center [341, 164] width 683 height 268
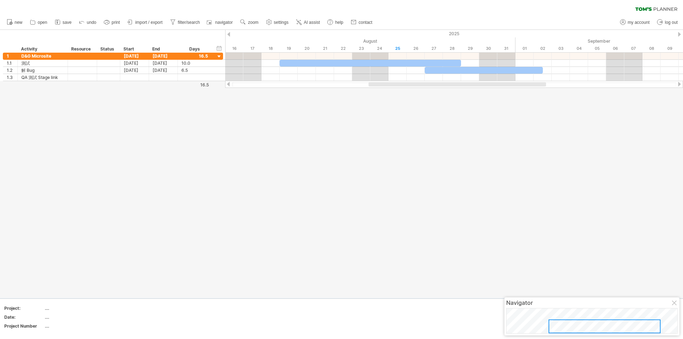
drag, startPoint x: 480, startPoint y: 85, endPoint x: 540, endPoint y: 83, distance: 59.8
click at [540, 83] on div at bounding box center [456, 84] width 177 height 4
click at [447, 115] on div at bounding box center [341, 164] width 683 height 268
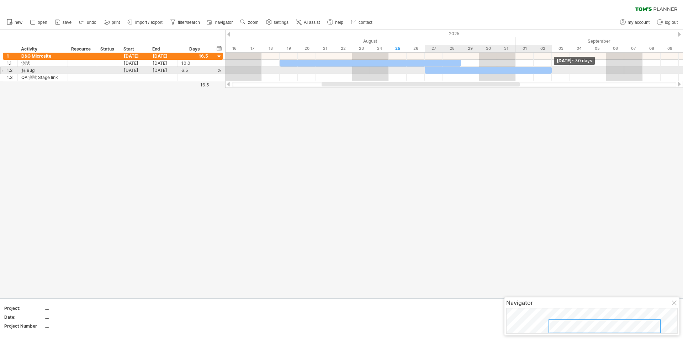
drag, startPoint x: 542, startPoint y: 70, endPoint x: 547, endPoint y: 70, distance: 5.7
click at [547, 70] on div at bounding box center [488, 70] width 127 height 7
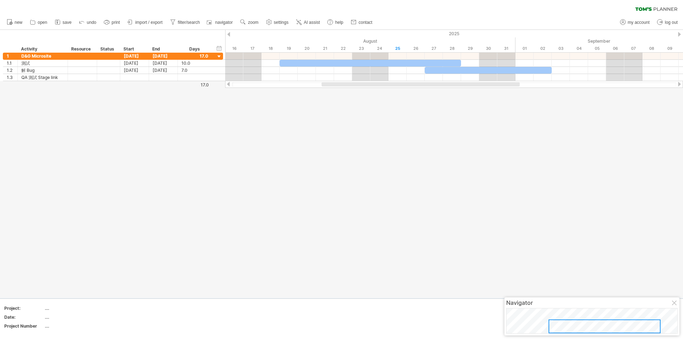
click at [519, 118] on div at bounding box center [341, 164] width 683 height 268
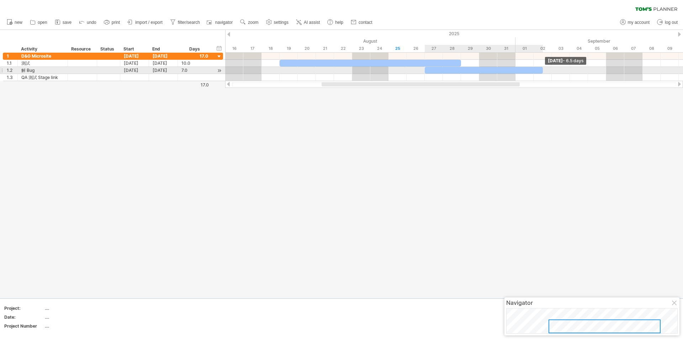
drag, startPoint x: 552, startPoint y: 70, endPoint x: 543, endPoint y: 70, distance: 8.9
click at [543, 70] on span at bounding box center [542, 70] width 3 height 7
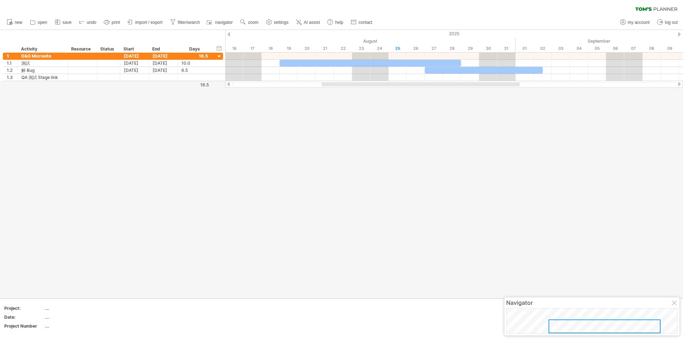
click at [536, 99] on div at bounding box center [341, 164] width 683 height 268
click at [252, 159] on div at bounding box center [341, 164] width 683 height 268
click at [160, 85] on div at bounding box center [341, 164] width 683 height 268
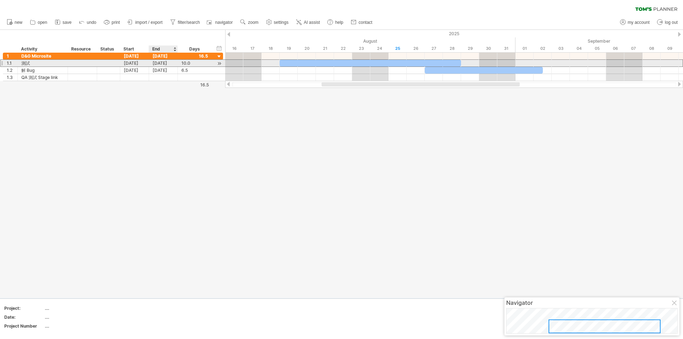
click at [165, 63] on div "[DATE]" at bounding box center [163, 63] width 29 height 7
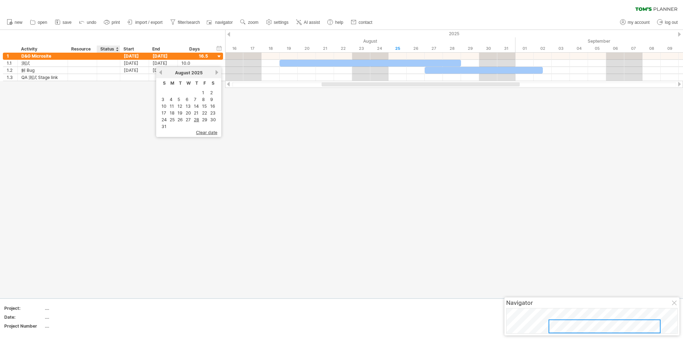
click at [121, 105] on div at bounding box center [341, 164] width 683 height 268
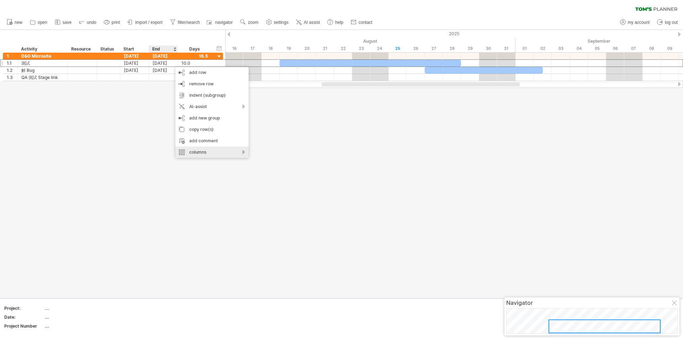
click at [223, 152] on div "columns" at bounding box center [211, 152] width 73 height 11
drag, startPoint x: 130, startPoint y: 136, endPoint x: 141, endPoint y: 128, distance: 13.7
click at [130, 136] on div at bounding box center [341, 164] width 683 height 268
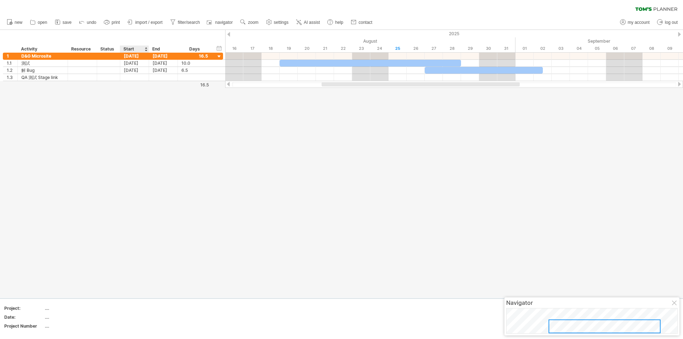
click at [93, 118] on div at bounding box center [341, 164] width 683 height 268
click at [154, 124] on div at bounding box center [341, 164] width 683 height 268
click at [190, 122] on div at bounding box center [341, 164] width 683 height 268
click at [250, 11] on div "clear filter reapply filter" at bounding box center [341, 7] width 683 height 15
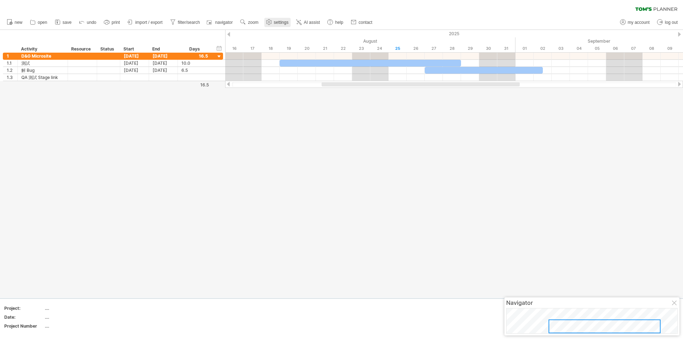
click at [288, 20] on span "settings" at bounding box center [281, 22] width 15 height 5
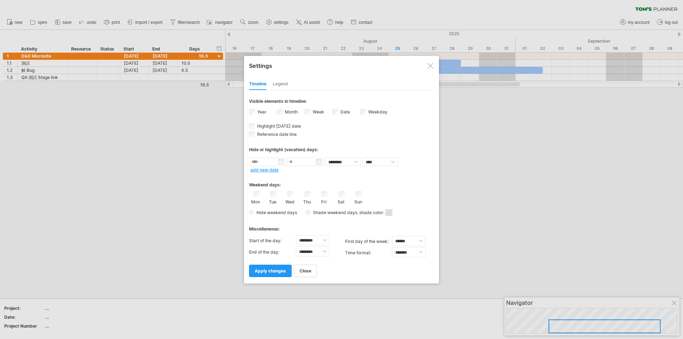
click at [283, 20] on div at bounding box center [341, 169] width 683 height 339
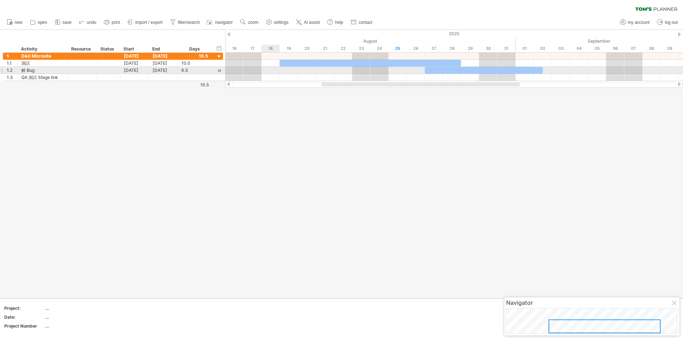
click at [275, 134] on div at bounding box center [341, 164] width 683 height 268
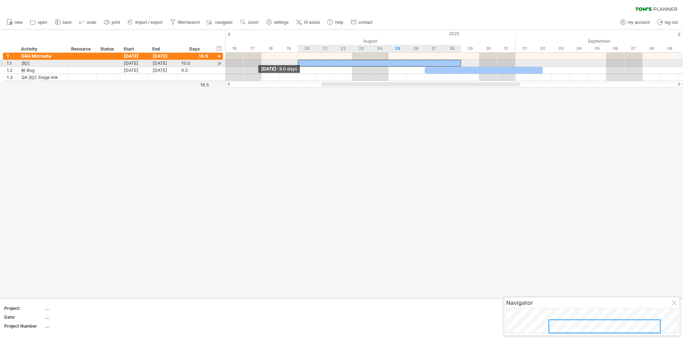
drag, startPoint x: 280, startPoint y: 63, endPoint x: 298, endPoint y: 62, distance: 18.2
click at [298, 62] on span at bounding box center [297, 63] width 3 height 7
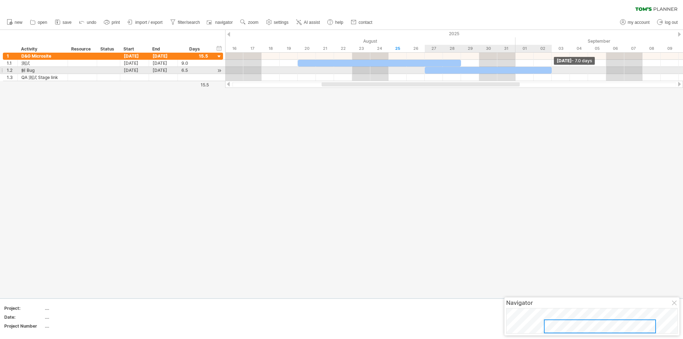
drag, startPoint x: 542, startPoint y: 69, endPoint x: 551, endPoint y: 69, distance: 9.2
click at [551, 69] on span at bounding box center [551, 70] width 3 height 7
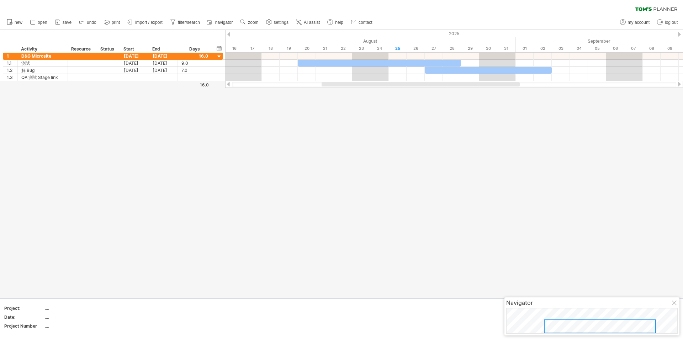
click at [518, 119] on div at bounding box center [341, 164] width 683 height 268
click at [312, 127] on div at bounding box center [341, 164] width 683 height 268
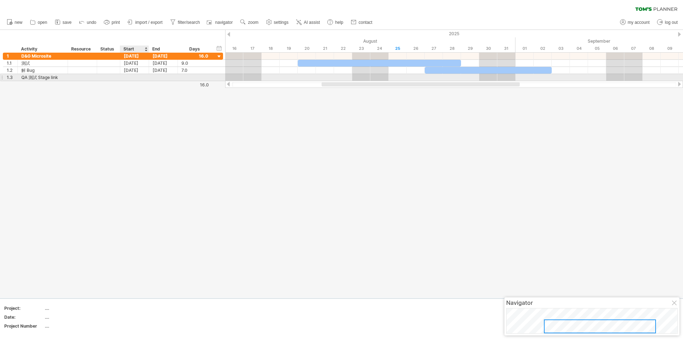
click at [136, 77] on div at bounding box center [134, 77] width 29 height 7
click at [160, 107] on link "3" at bounding box center [159, 106] width 4 height 7
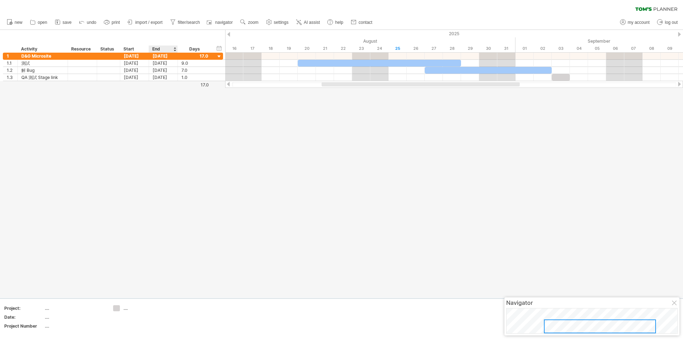
click at [165, 103] on div at bounding box center [341, 164] width 683 height 268
click at [297, 111] on div at bounding box center [341, 164] width 683 height 268
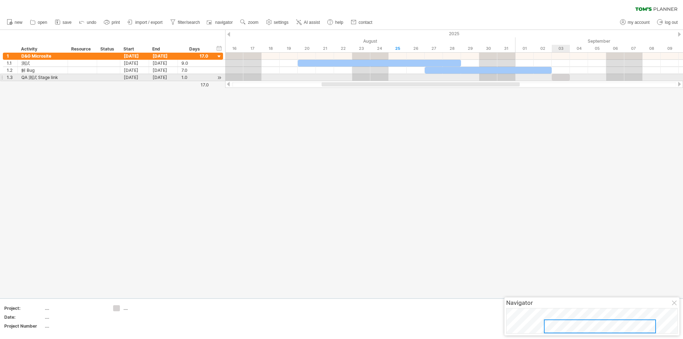
click at [561, 75] on div at bounding box center [561, 77] width 18 height 7
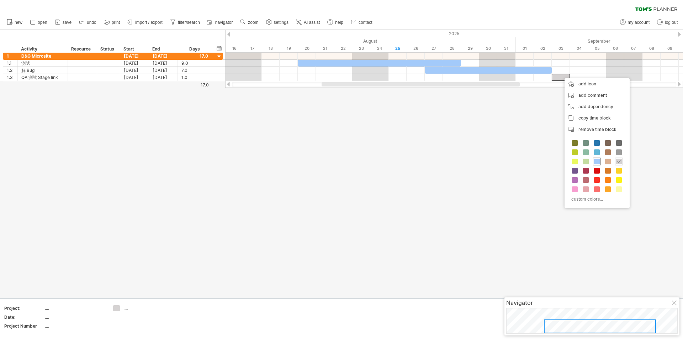
click at [598, 165] on div at bounding box center [597, 162] width 8 height 8
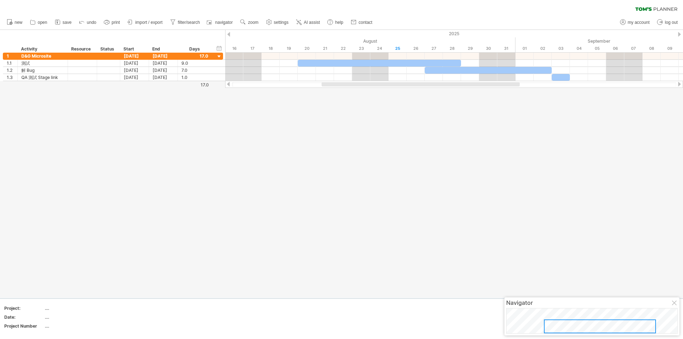
click at [459, 148] on div at bounding box center [341, 164] width 683 height 268
click at [213, 234] on div at bounding box center [341, 164] width 683 height 268
click at [272, 174] on div at bounding box center [341, 164] width 683 height 268
click at [386, 137] on div at bounding box center [341, 164] width 683 height 268
click at [352, 232] on div at bounding box center [341, 164] width 683 height 268
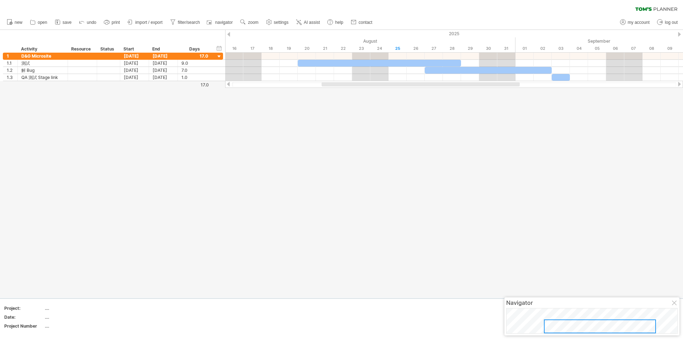
click at [295, 223] on div at bounding box center [341, 164] width 683 height 268
click at [289, 140] on div at bounding box center [341, 164] width 683 height 268
click at [261, 141] on div at bounding box center [341, 164] width 683 height 268
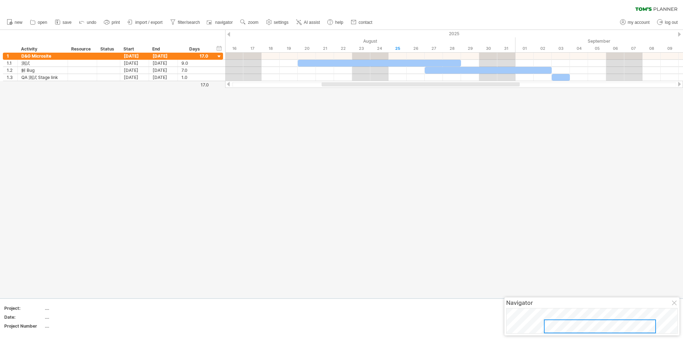
click at [652, 6] on div "clear filter reapply filter" at bounding box center [341, 7] width 683 height 15
click at [652, 10] on icon at bounding box center [656, 9] width 42 height 4
click at [198, 138] on div at bounding box center [341, 164] width 683 height 268
click at [62, 21] on link "save" at bounding box center [63, 22] width 21 height 9
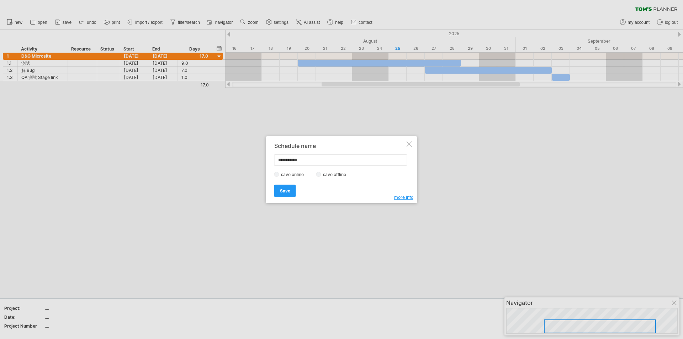
drag, startPoint x: 320, startPoint y: 159, endPoint x: 216, endPoint y: 159, distance: 103.8
click at [226, 158] on div "Trying to reach [DOMAIN_NAME] Connected again... 0% clear filter new 1" at bounding box center [341, 169] width 683 height 339
type input "**********"
click at [293, 191] on link "Save" at bounding box center [285, 191] width 22 height 12
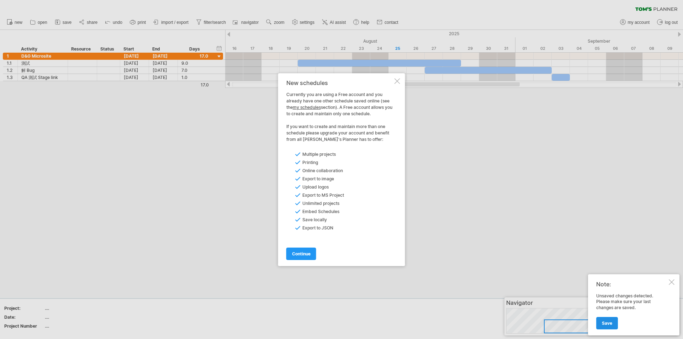
click at [605, 326] on link "Save" at bounding box center [607, 323] width 22 height 12
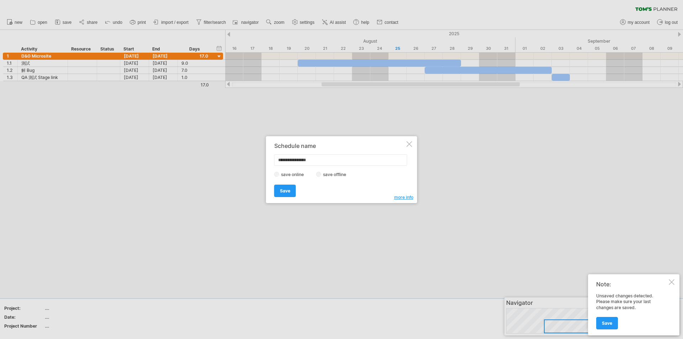
click at [273, 193] on div "**********" at bounding box center [341, 169] width 151 height 67
click at [338, 161] on input "**********" at bounding box center [340, 159] width 133 height 11
type input "**********"
click at [277, 190] on link "Save" at bounding box center [285, 191] width 22 height 12
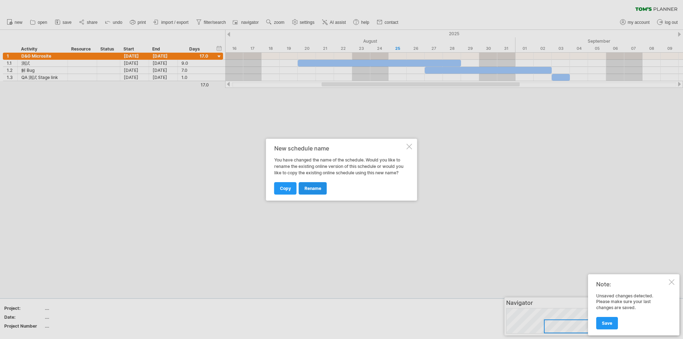
click at [306, 190] on span "rename" at bounding box center [312, 188] width 17 height 5
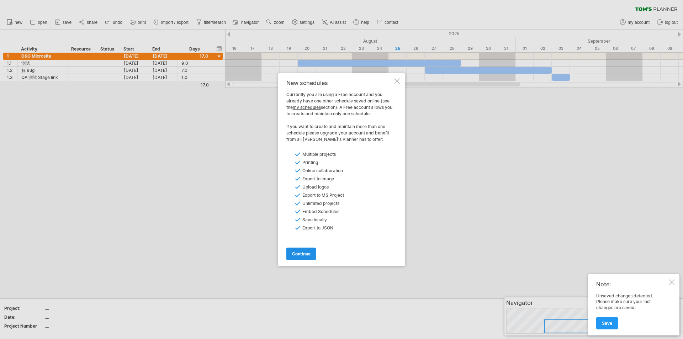
click at [307, 254] on span "continue" at bounding box center [301, 253] width 18 height 5
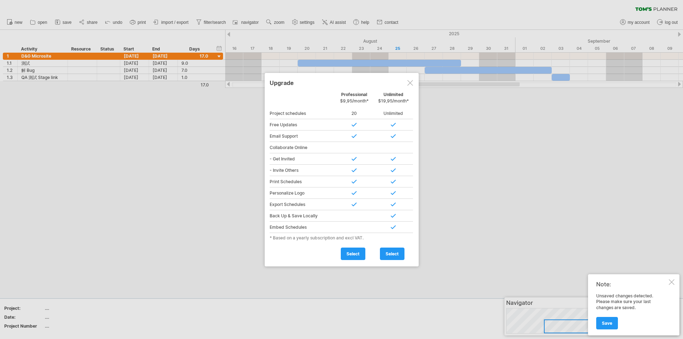
click at [355, 96] on div "Professional $9,95/month*" at bounding box center [354, 99] width 39 height 15
click at [332, 238] on div "* Based on a yearly subscription and excl VAT." at bounding box center [342, 237] width 144 height 5
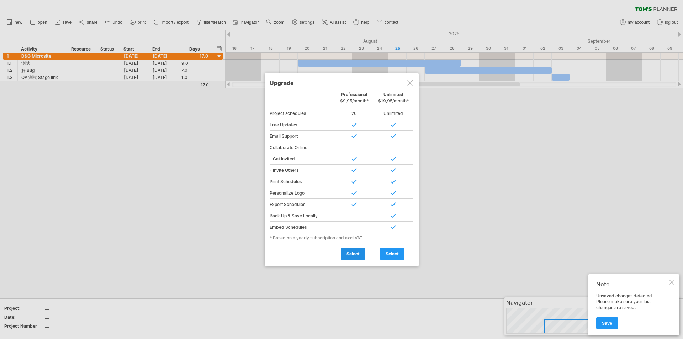
click at [348, 252] on span "select" at bounding box center [352, 253] width 13 height 5
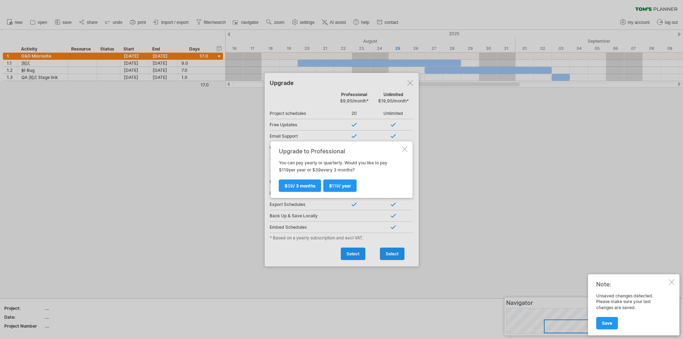
click at [370, 149] on div "Upgrade to Professional" at bounding box center [340, 151] width 122 height 6
click at [403, 147] on div at bounding box center [405, 149] width 6 height 6
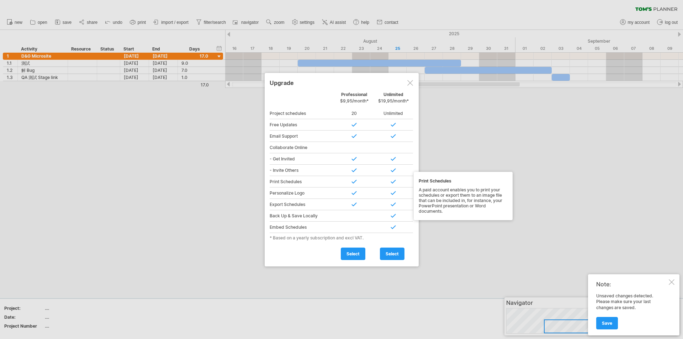
click at [309, 261] on div "Upgrade Personal Free Professional $9,95/month* Unlimited $19,95/month* Project…" at bounding box center [342, 169] width 154 height 193
click at [355, 101] on span "$9,95/month*" at bounding box center [354, 100] width 28 height 5
click at [346, 239] on div "* Based on a yearly subscription and excl VAT." at bounding box center [342, 237] width 144 height 5
click at [356, 252] on span "select" at bounding box center [352, 253] width 13 height 5
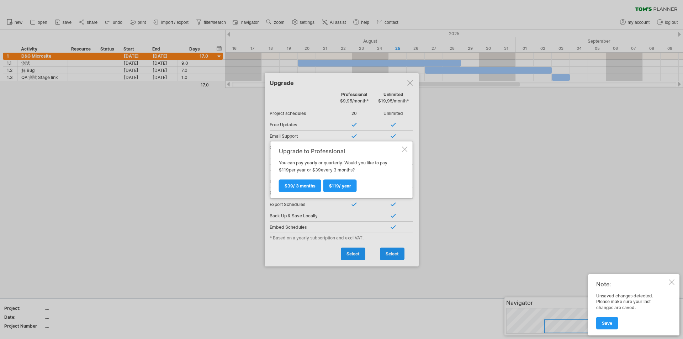
click at [406, 146] on div at bounding box center [405, 149] width 6 height 6
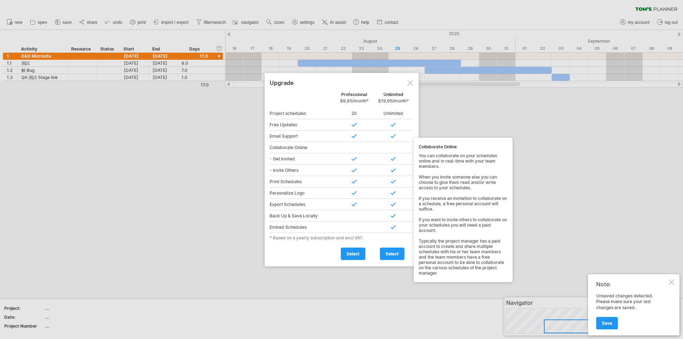
click at [304, 259] on div "select select select" at bounding box center [342, 252] width 144 height 16
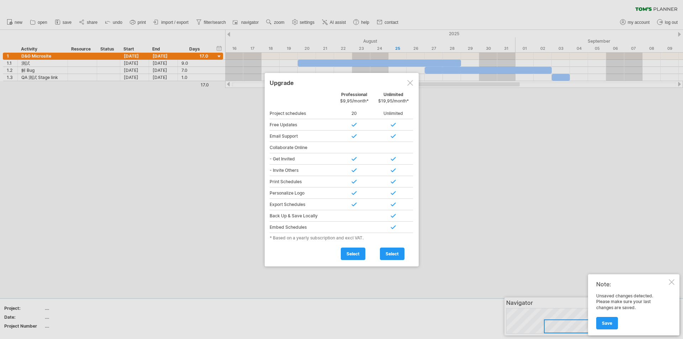
click at [675, 284] on div "Note: Unsaved changes detected. Please make sure your last changes are saved. S…" at bounding box center [633, 304] width 91 height 61
click at [673, 282] on div at bounding box center [672, 282] width 6 height 6
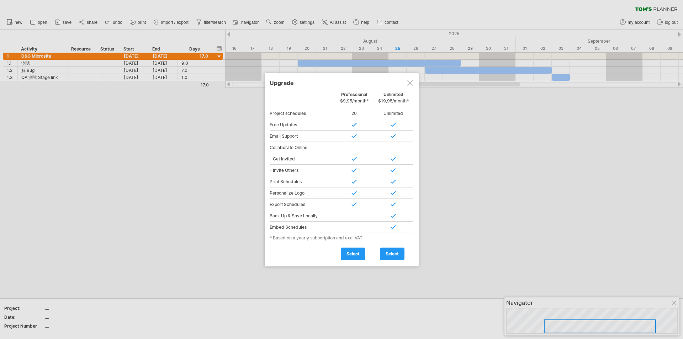
click at [297, 267] on div at bounding box center [341, 169] width 683 height 339
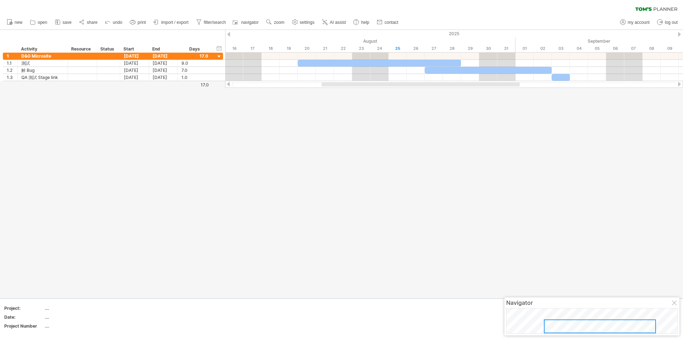
click at [304, 251] on div at bounding box center [341, 164] width 683 height 268
click at [673, 280] on div at bounding box center [672, 282] width 6 height 6
click at [485, 207] on div at bounding box center [341, 164] width 683 height 268
click at [358, 170] on div at bounding box center [341, 164] width 683 height 268
click at [44, 22] on span "open" at bounding box center [43, 22] width 10 height 5
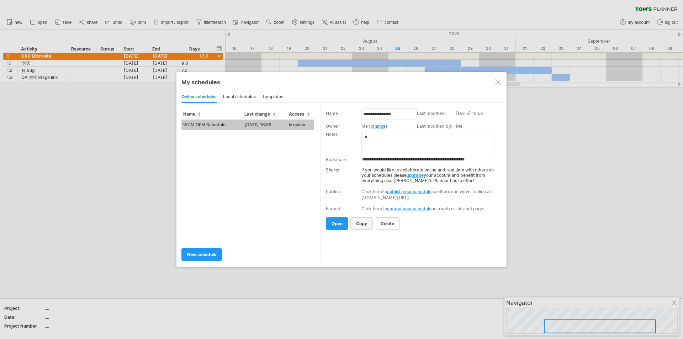
click at [365, 226] on span "copy" at bounding box center [361, 223] width 11 height 5
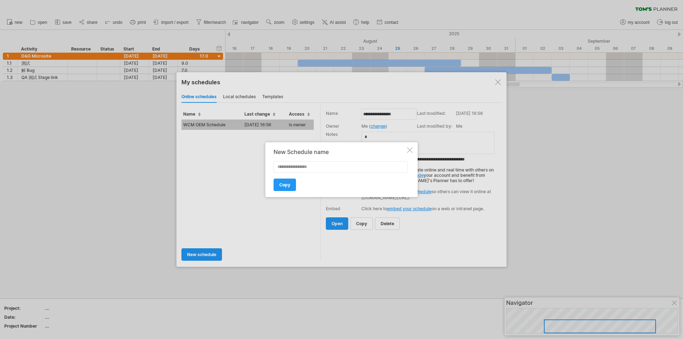
click at [412, 150] on div at bounding box center [410, 150] width 6 height 6
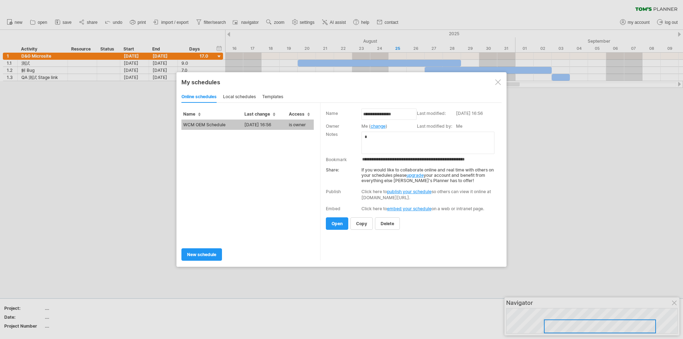
click at [246, 209] on div "WCM OEM Schedule [DATE] 16:56 is owner" at bounding box center [250, 180] width 139 height 123
click at [273, 125] on td "[DATE] 16:56" at bounding box center [265, 124] width 44 height 10
click at [273, 125] on div "Trying to reach [DOMAIN_NAME] Connected again... 0% clear filter new 1" at bounding box center [341, 169] width 683 height 339
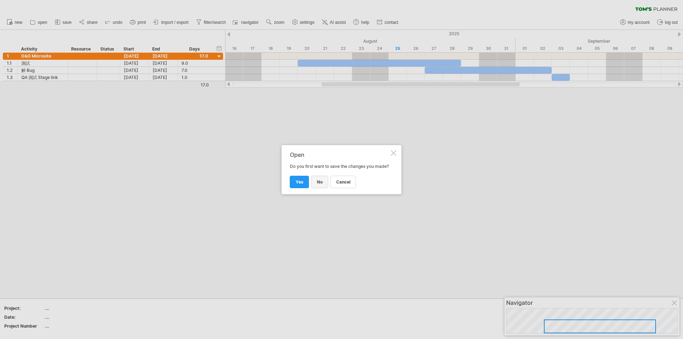
click at [322, 185] on span "no" at bounding box center [320, 181] width 6 height 5
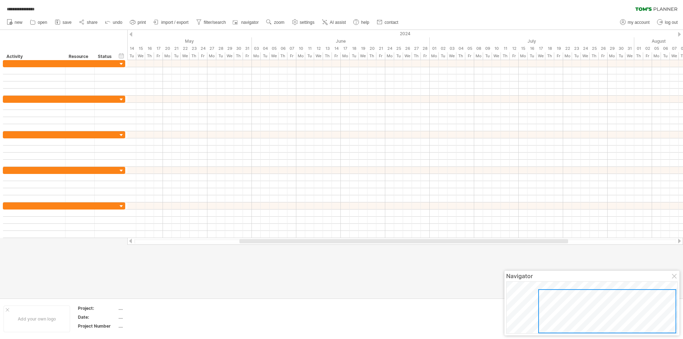
click at [674, 276] on div at bounding box center [675, 277] width 6 height 6
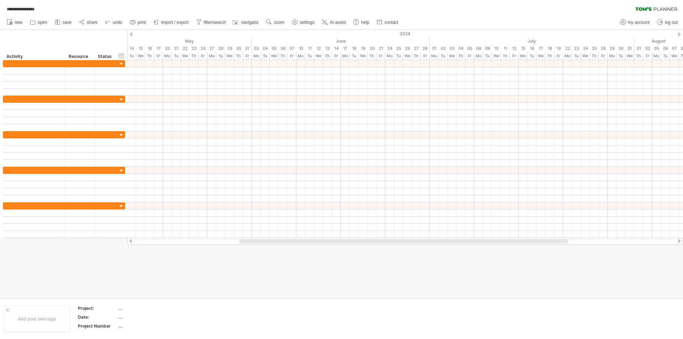
click at [493, 271] on div at bounding box center [341, 164] width 683 height 268
click at [47, 22] on span "open" at bounding box center [43, 22] width 10 height 5
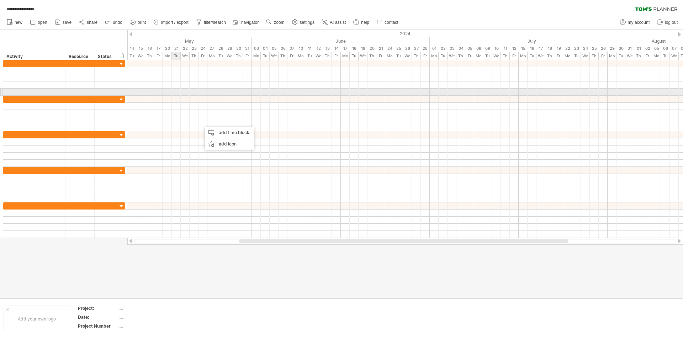
click at [179, 95] on div at bounding box center [405, 92] width 556 height 7
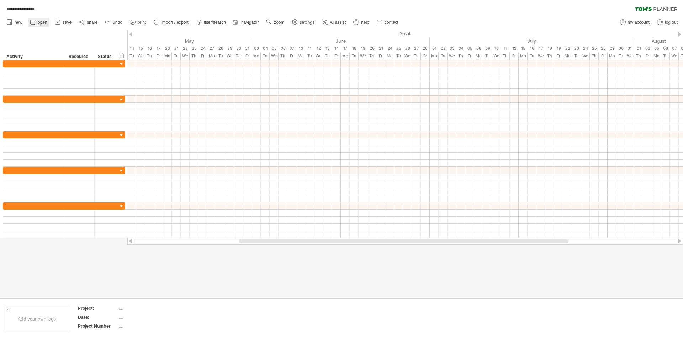
click at [44, 22] on span "open" at bounding box center [43, 22] width 10 height 5
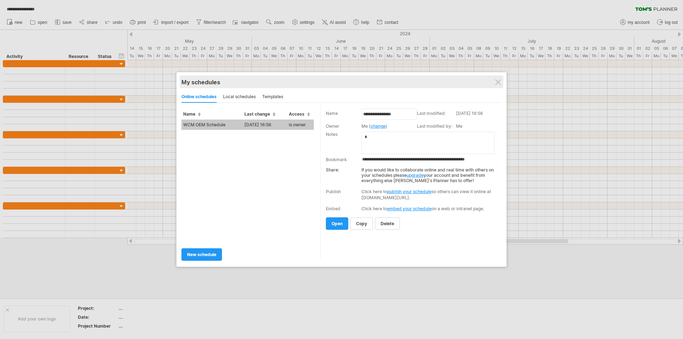
click at [501, 82] on div "My schedules" at bounding box center [341, 82] width 320 height 7
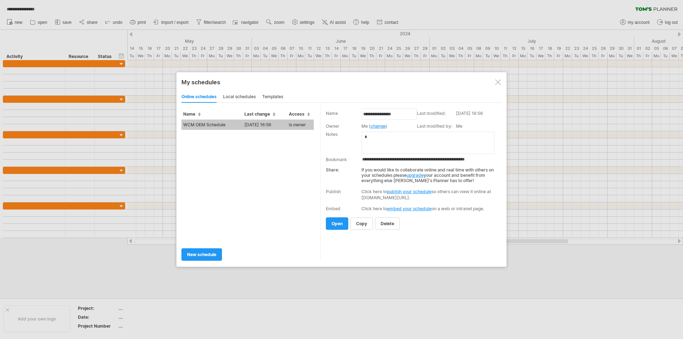
click at [498, 80] on div at bounding box center [498, 82] width 6 height 6
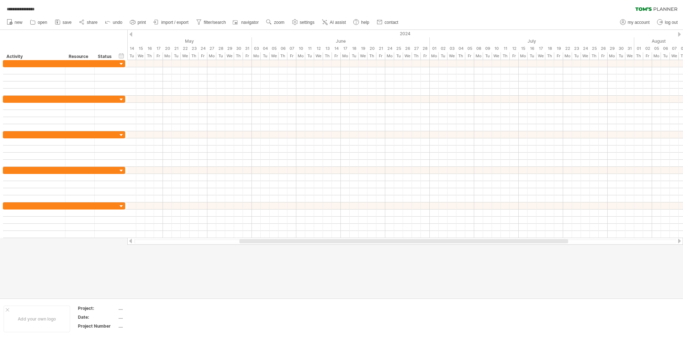
click at [170, 286] on div at bounding box center [341, 164] width 683 height 268
click at [172, 265] on div at bounding box center [341, 164] width 683 height 268
click at [10, 309] on div "Add your own logo" at bounding box center [37, 319] width 67 height 27
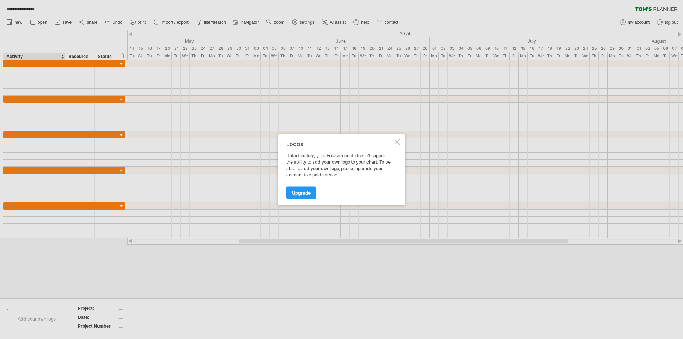
click at [398, 141] on div at bounding box center [397, 142] width 6 height 6
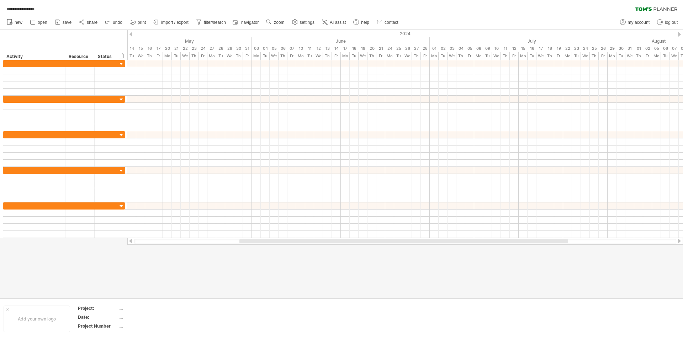
click at [197, 280] on div at bounding box center [341, 164] width 683 height 268
